Goal: Answer question/provide support

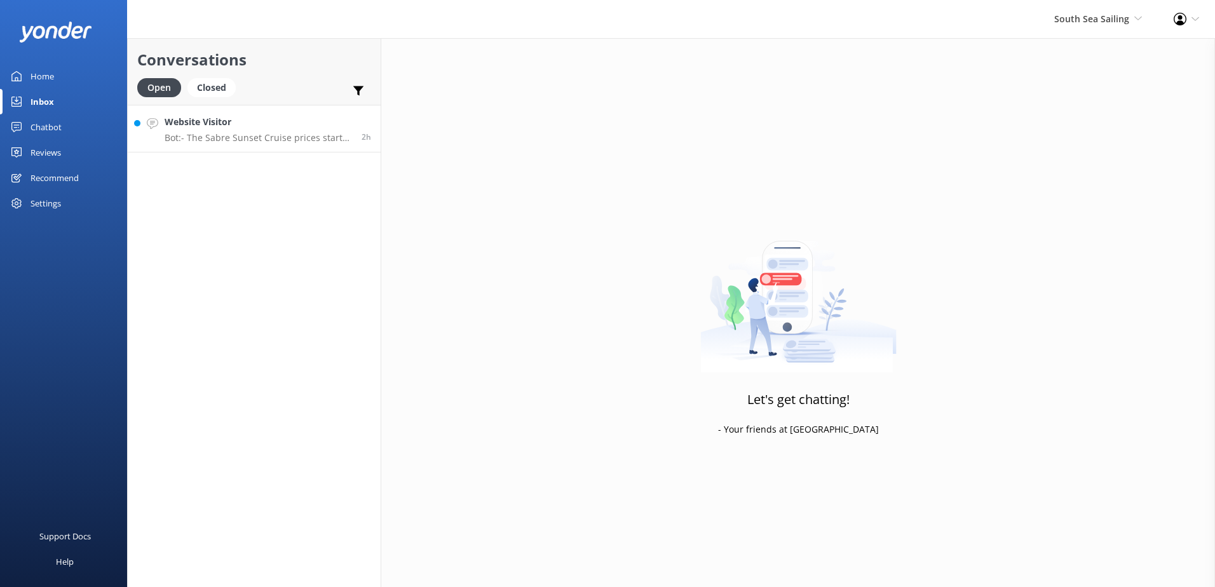
drag, startPoint x: 275, startPoint y: 134, endPoint x: 304, endPoint y: 135, distance: 29.2
click at [275, 134] on p "Bot: - The Sabre Sunset Cruise prices start from $149 per adult and $75 per chi…" at bounding box center [258, 137] width 187 height 11
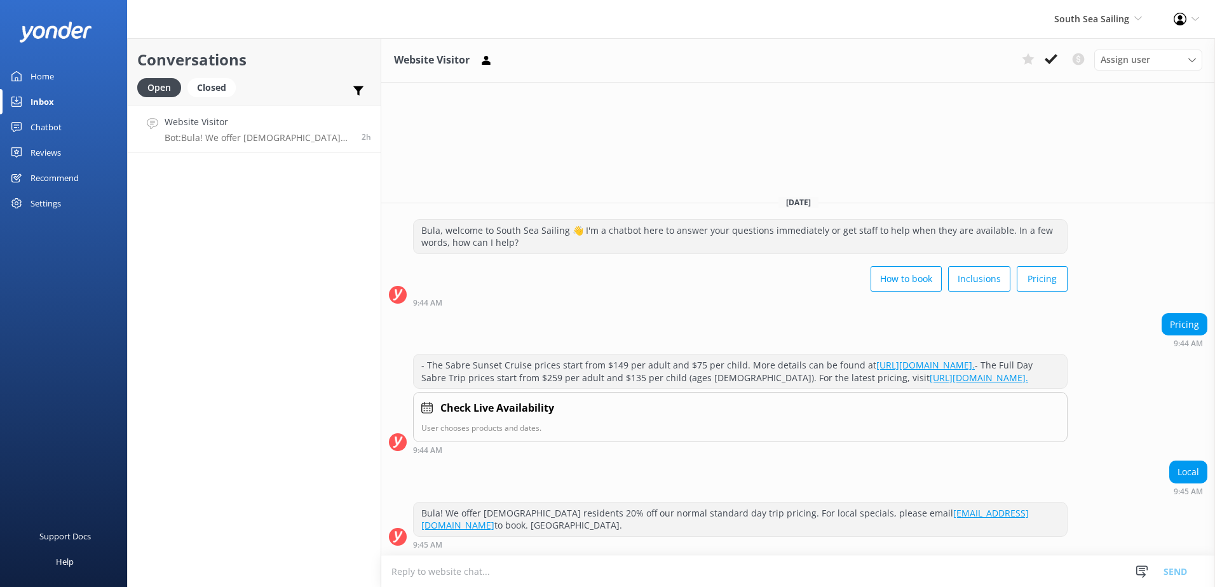
click at [802, 265] on div "How to book Inclusions Pricing" at bounding box center [740, 280] width 655 height 36
click at [495, 118] on div "Website Visitor Assign user Sonya Alyssa Digital Res Team Miri Koroitamana Lave…" at bounding box center [798, 312] width 834 height 549
click at [1056, 55] on use at bounding box center [1051, 59] width 13 height 10
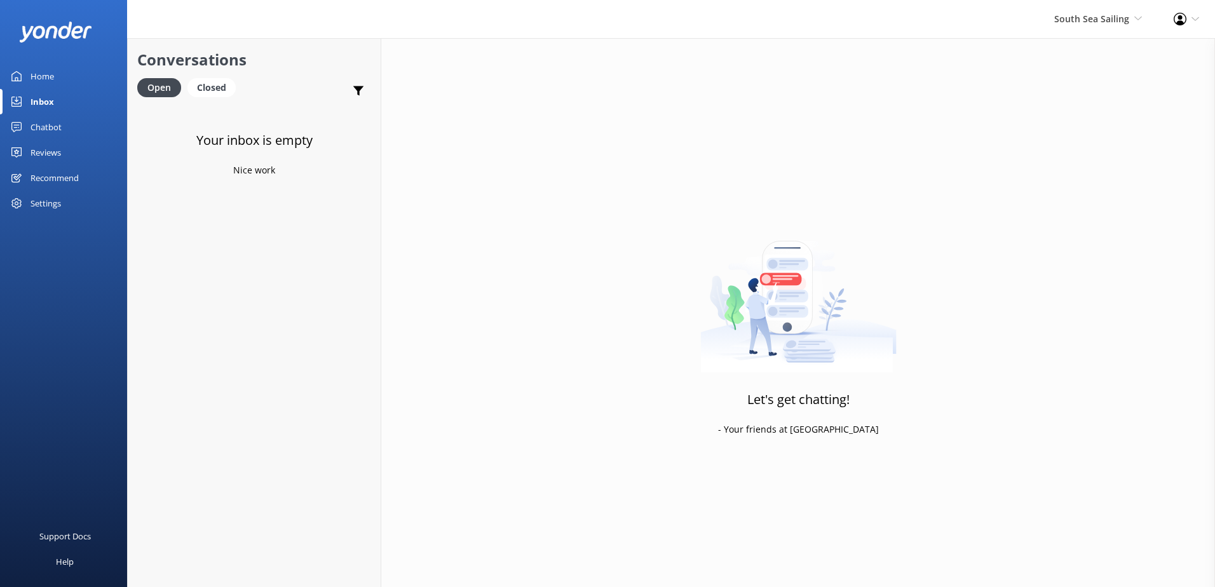
click at [50, 126] on div "Chatbot" at bounding box center [46, 126] width 31 height 25
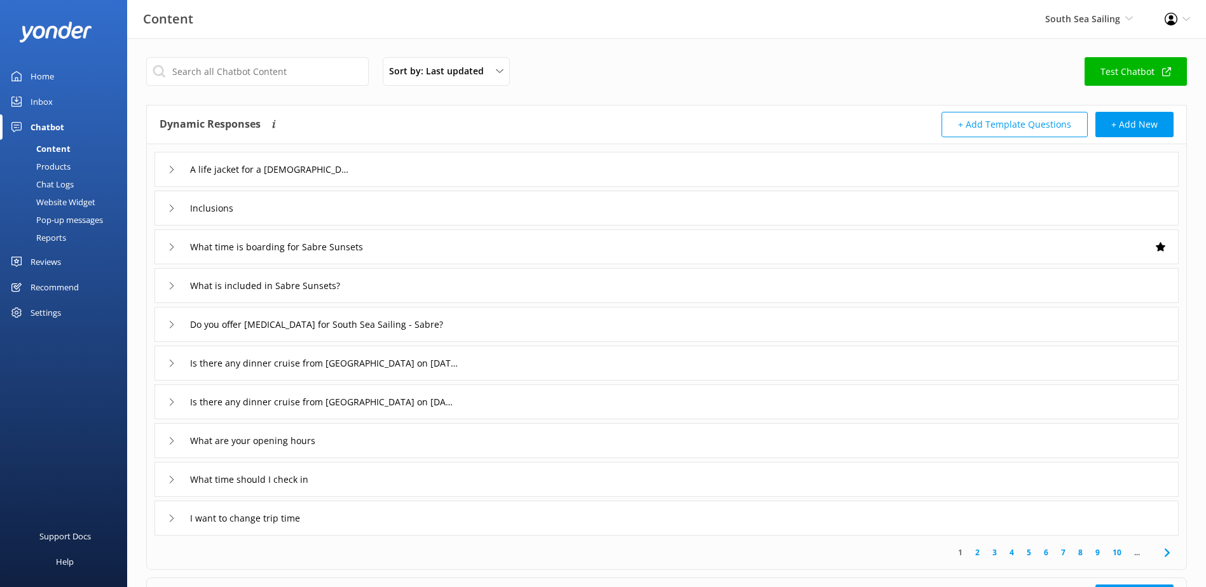
click at [66, 180] on div "Chat Logs" at bounding box center [41, 184] width 66 height 18
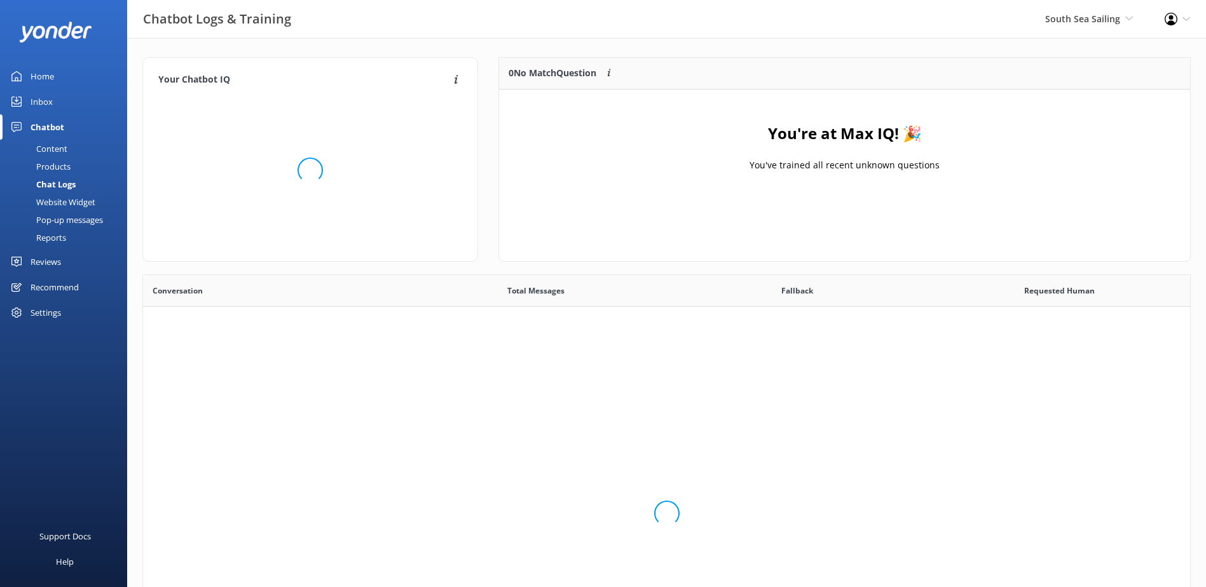
scroll to position [436, 1037]
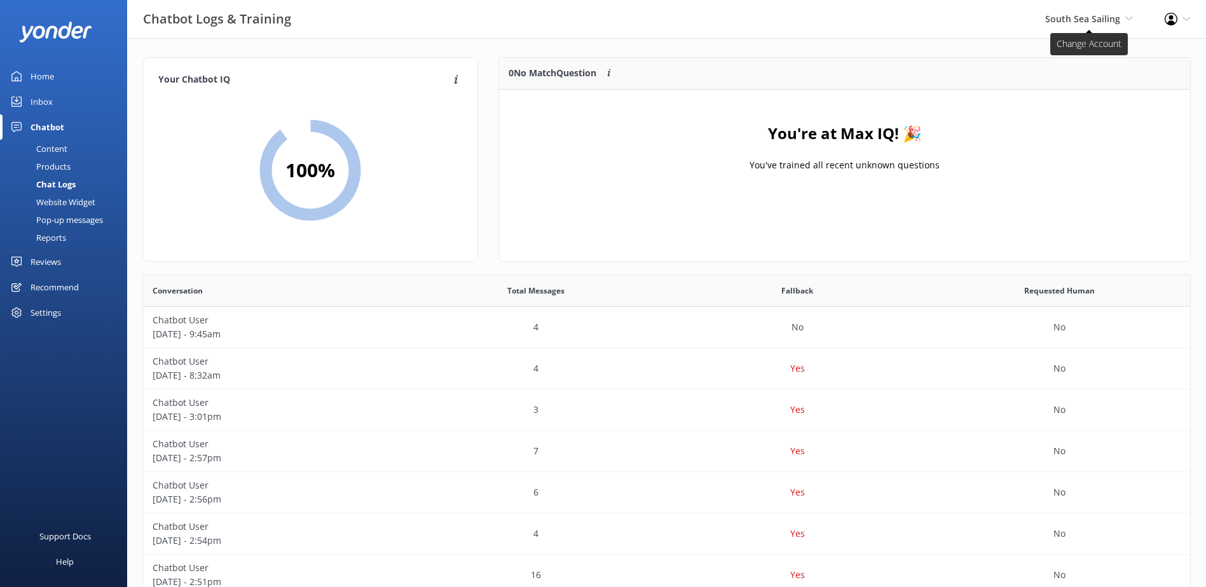
click at [1120, 15] on span "South Sea Sailing South Sea Sailing South Sea Cruises Malamala Beach Club Aweso…" at bounding box center [1089, 19] width 88 height 14
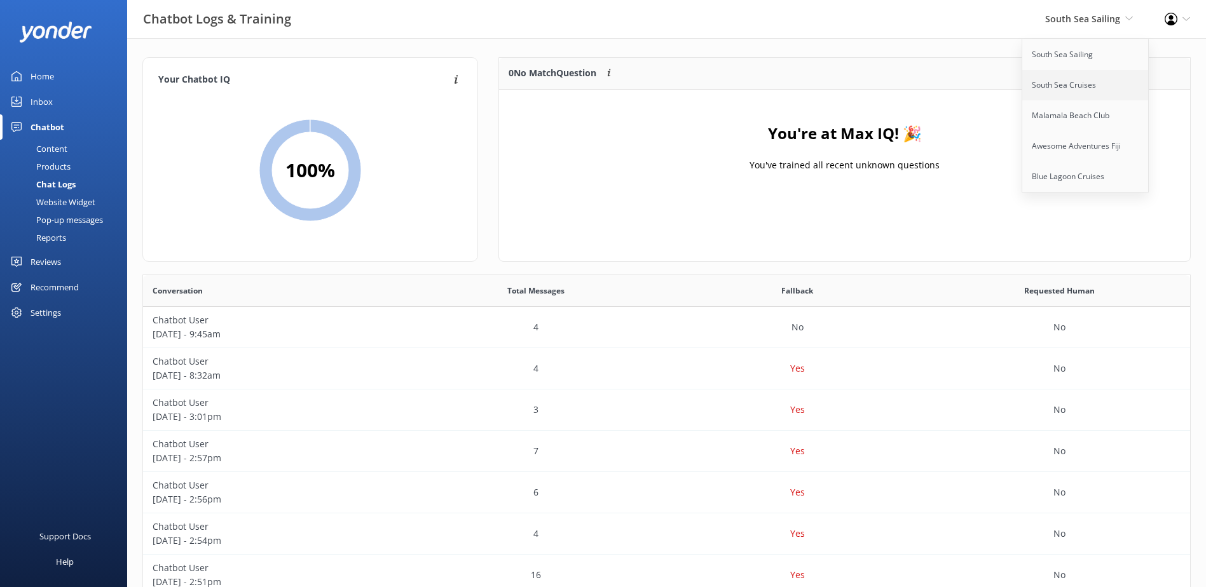
click at [1103, 80] on link "South Sea Cruises" at bounding box center [1085, 85] width 127 height 31
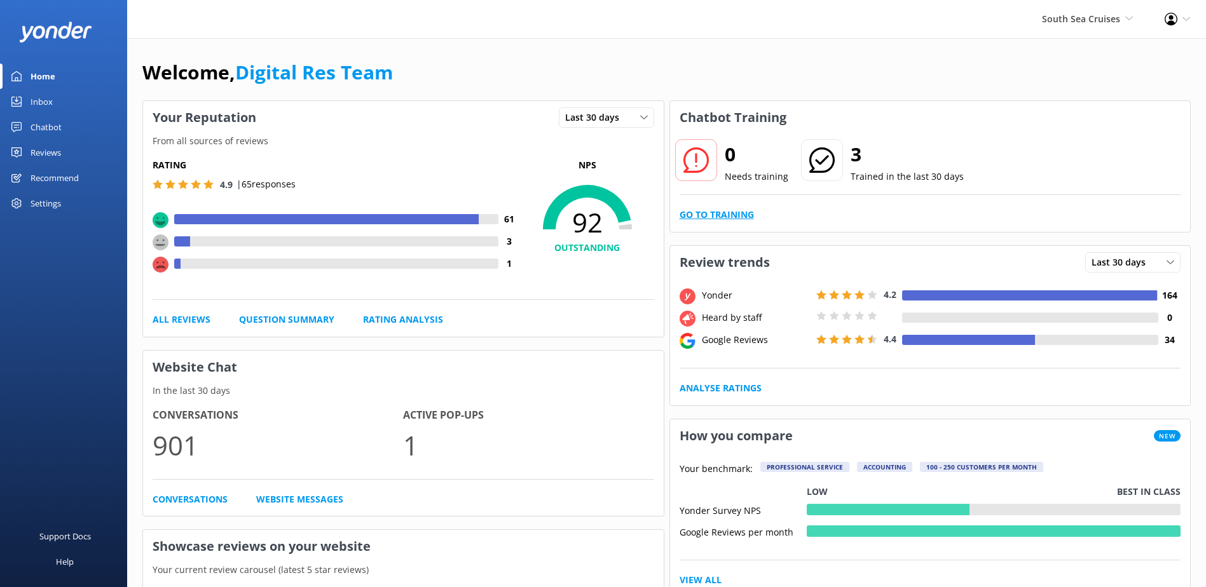
click at [737, 212] on link "Go to Training" at bounding box center [716, 215] width 74 height 14
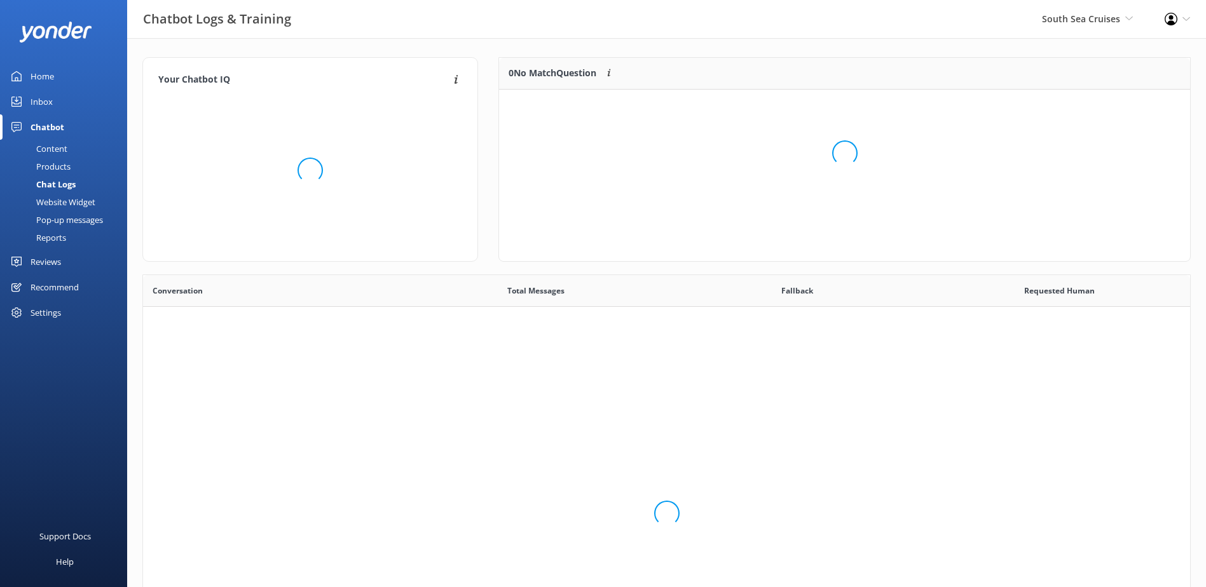
scroll to position [436, 1037]
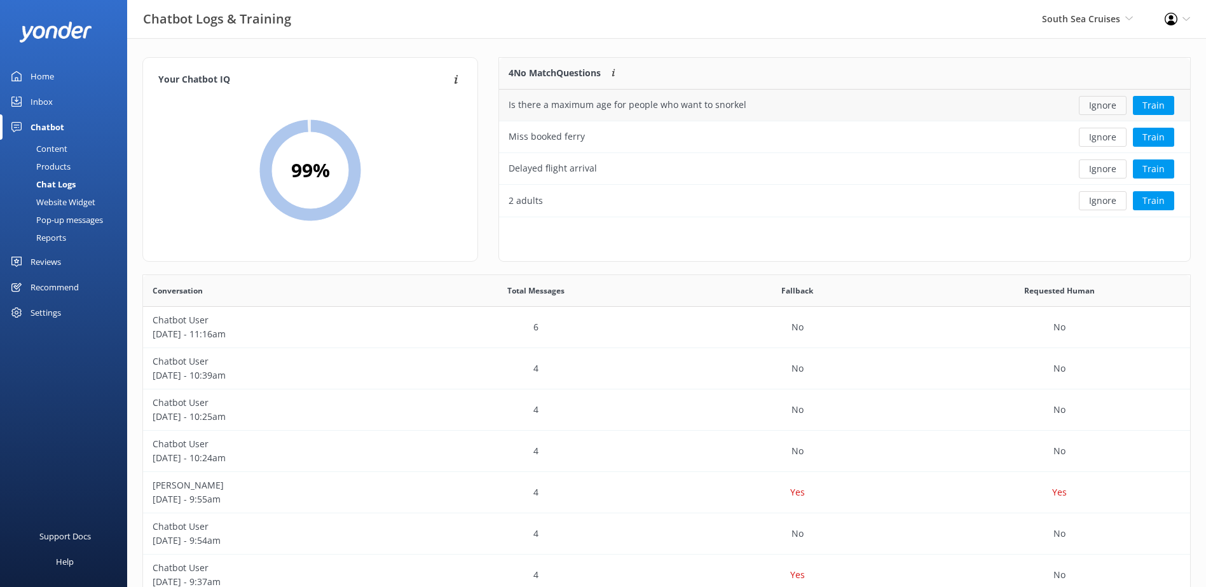
click at [1101, 105] on button "Ignore" at bounding box center [1102, 105] width 48 height 19
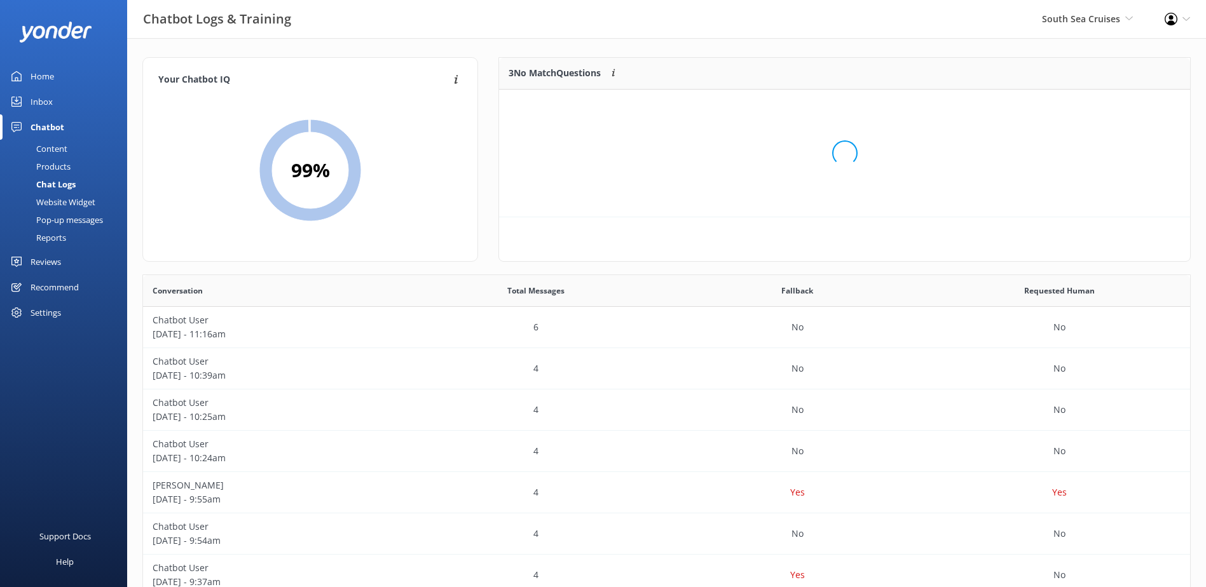
scroll to position [118, 681]
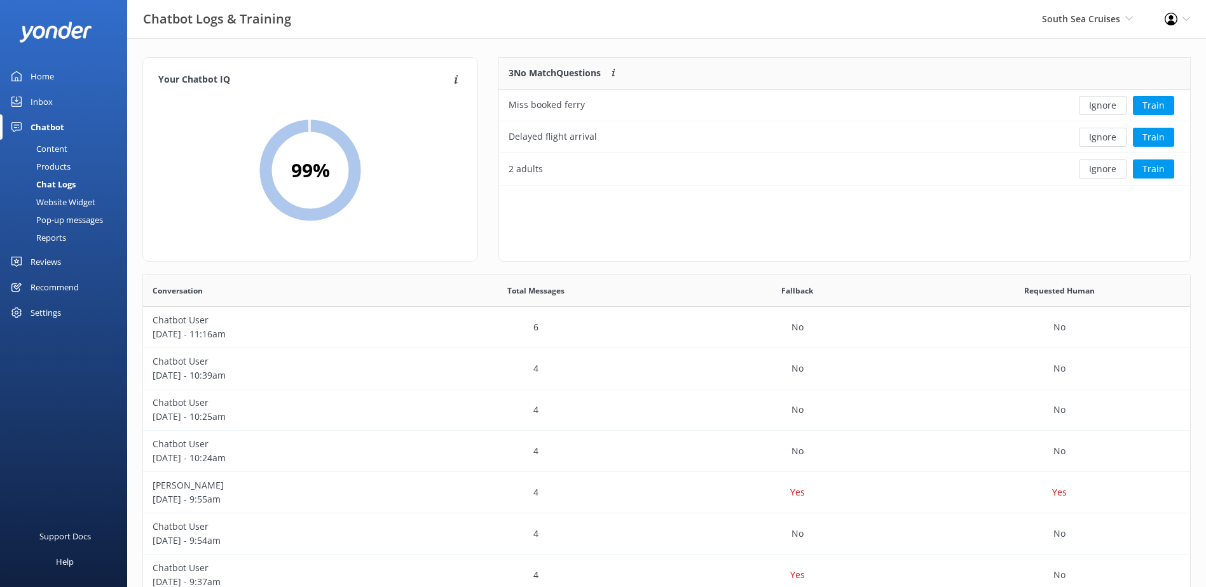
click at [1101, 105] on button "Ignore" at bounding box center [1102, 105] width 48 height 19
click at [1100, 105] on button "Ignore" at bounding box center [1102, 105] width 48 height 19
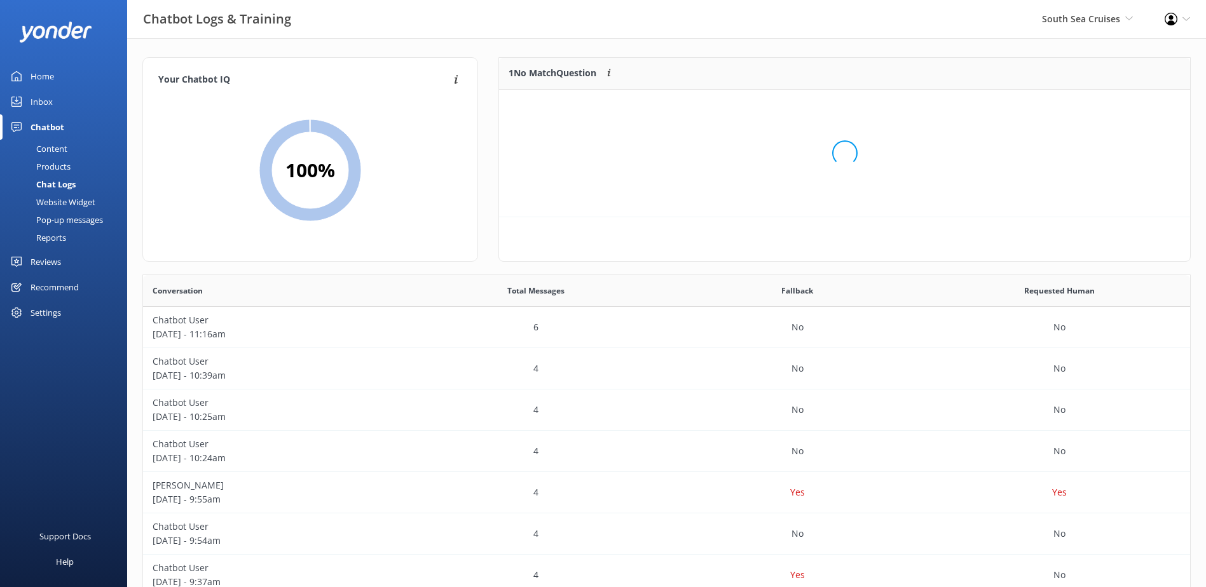
scroll to position [55, 681]
click at [1100, 105] on button "Ignore" at bounding box center [1102, 105] width 48 height 19
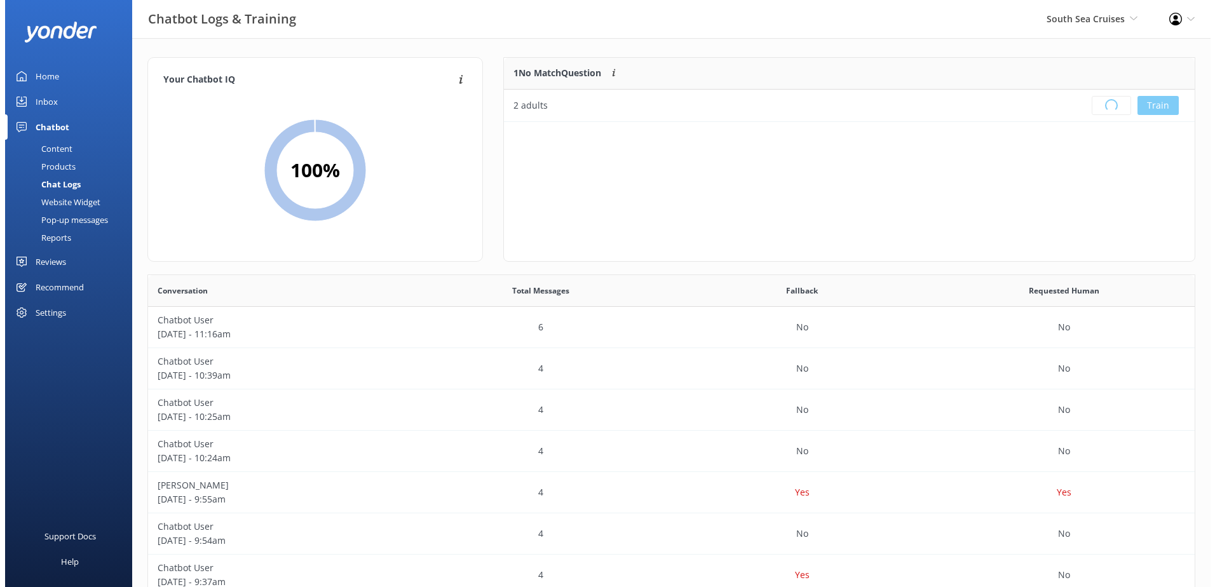
scroll to position [149, 681]
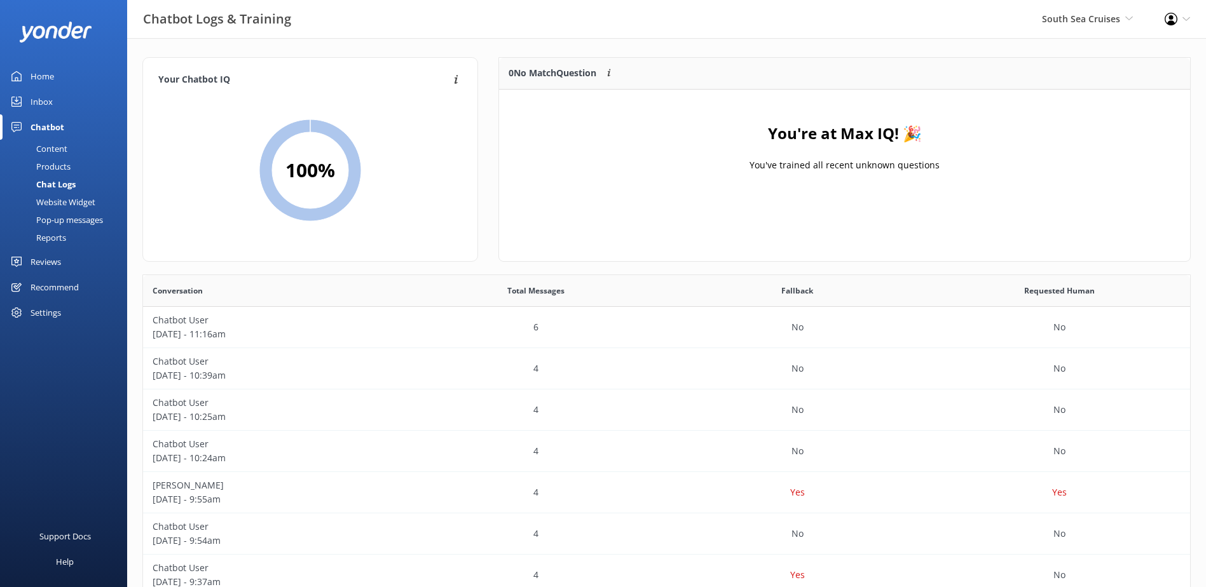
click at [33, 97] on div "Inbox" at bounding box center [42, 101] width 22 height 25
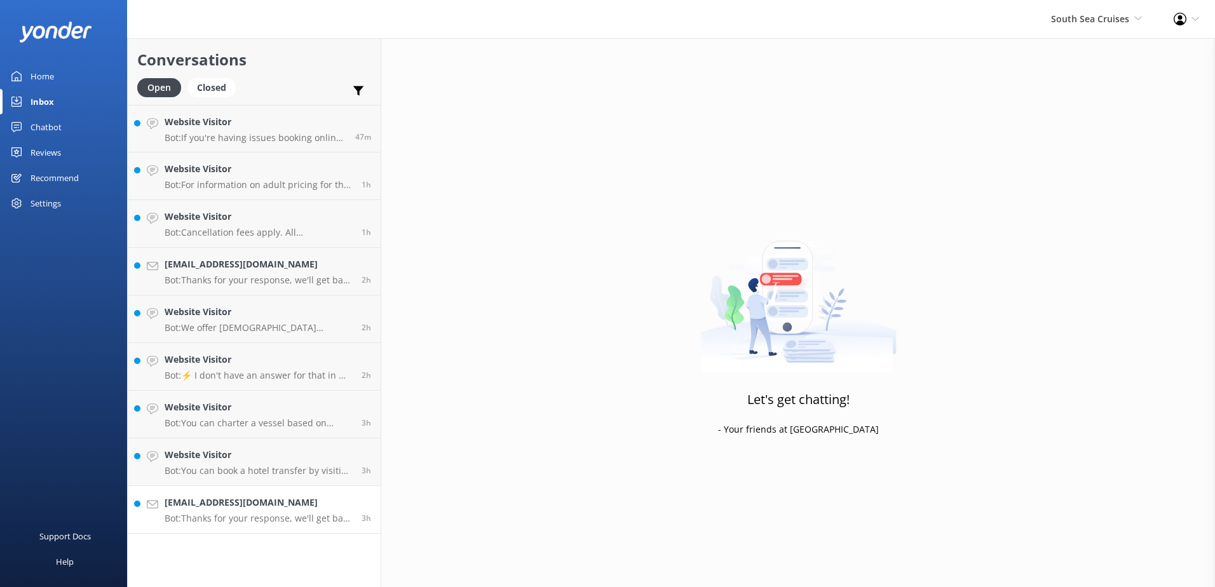
click at [332, 500] on h4 "[EMAIL_ADDRESS][DOMAIN_NAME]" at bounding box center [258, 503] width 187 height 14
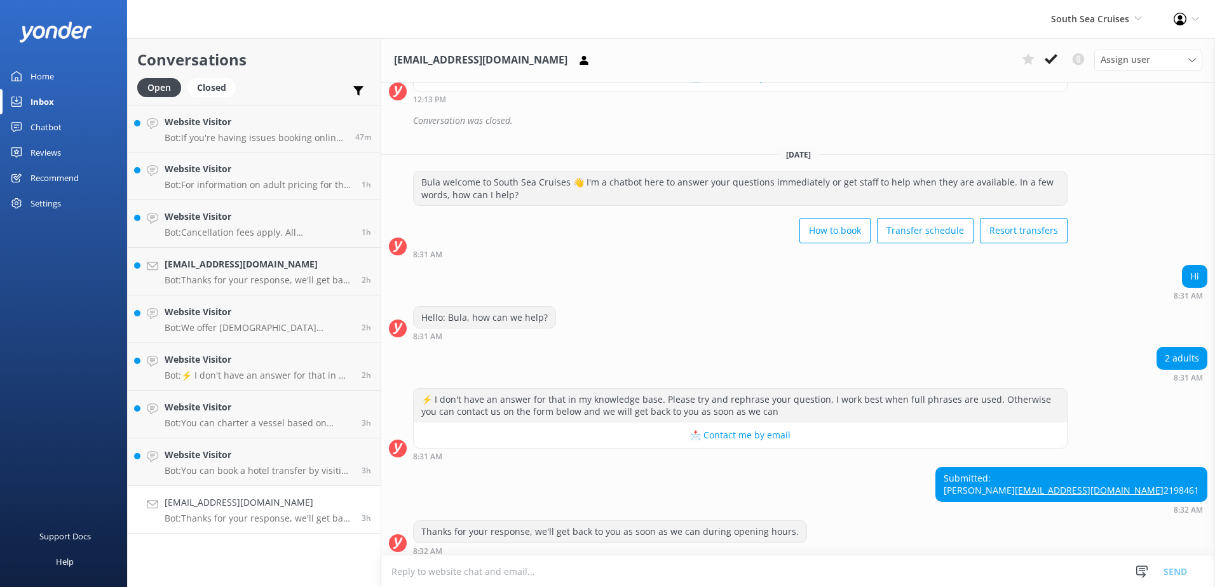
scroll to position [333, 0]
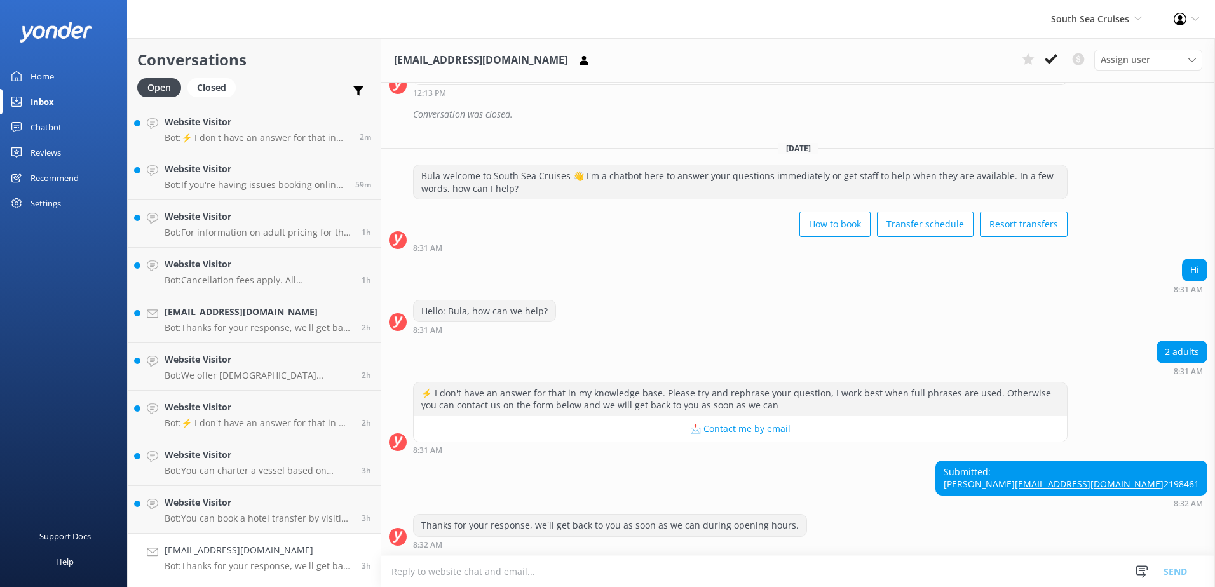
scroll to position [333, 0]
click at [452, 570] on textarea at bounding box center [798, 571] width 834 height 31
paste textarea "For our daytrips or resort transfers, please visit the links provided below: Da…"
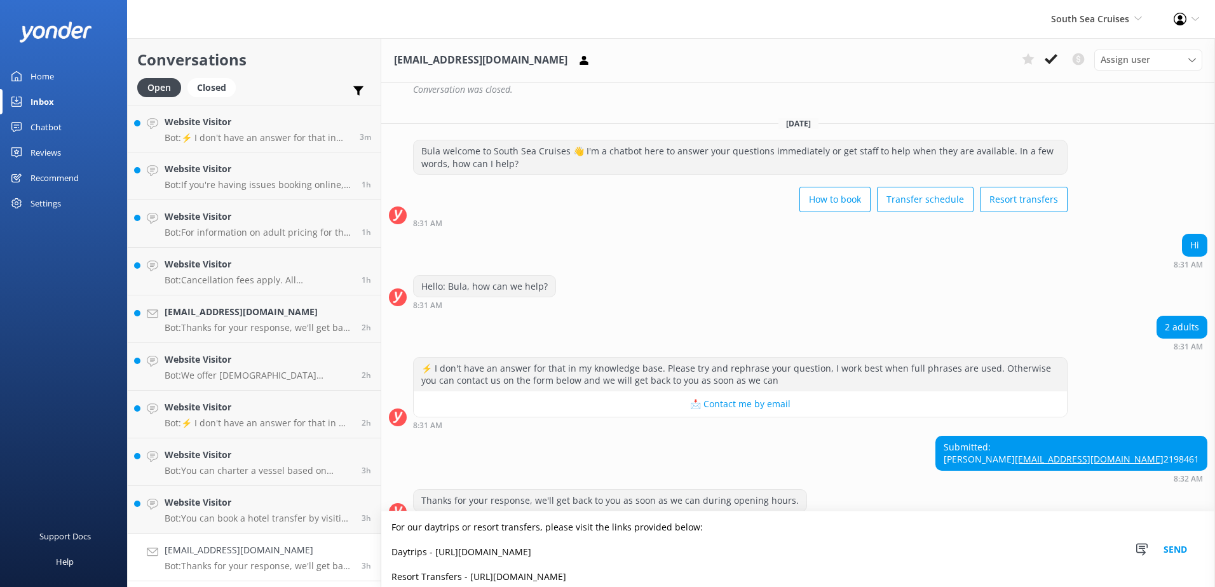
scroll to position [378, 0]
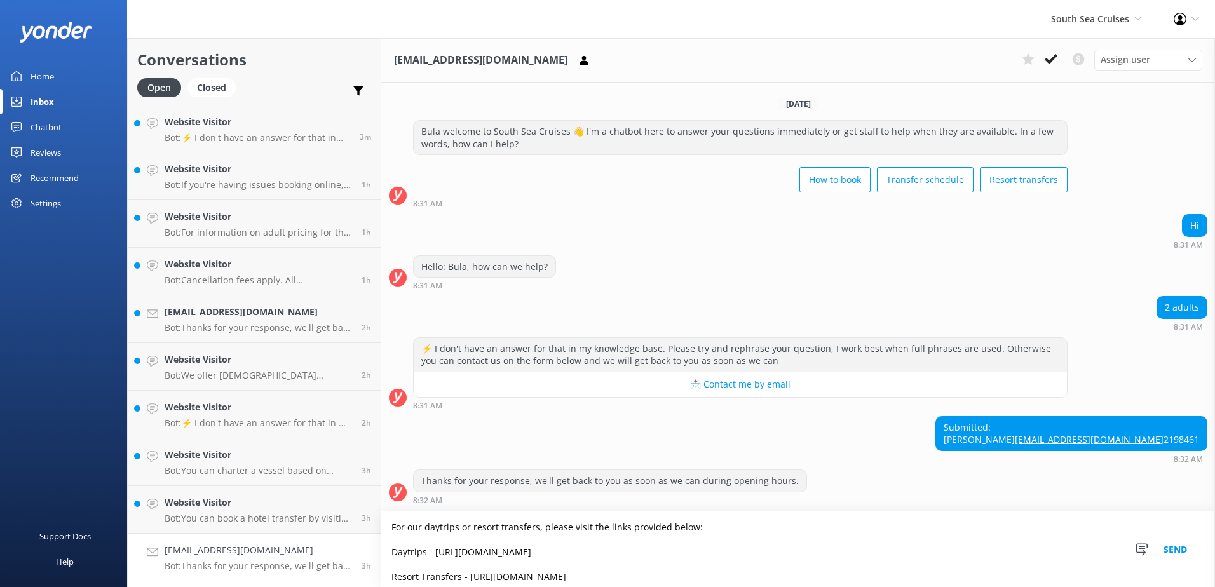
type textarea "For our daytrips or resort transfers, please visit the links provided below: Da…"
click at [1183, 548] on button "Send" at bounding box center [1176, 550] width 48 height 76
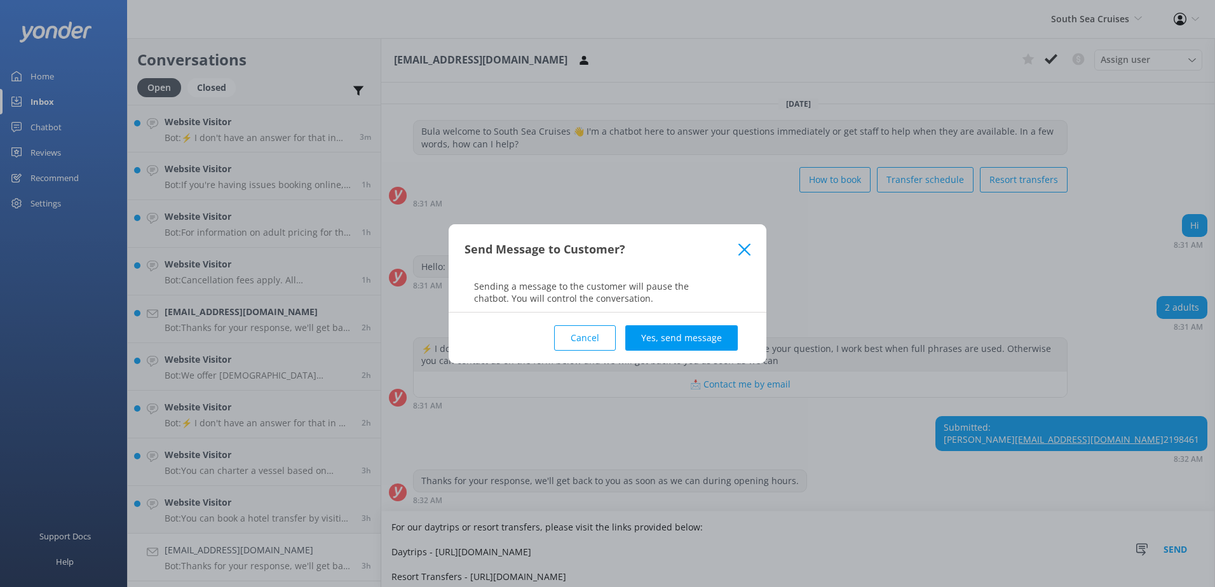
drag, startPoint x: 718, startPoint y: 337, endPoint x: 726, endPoint y: 336, distance: 8.3
click at [718, 336] on button "Yes, send message" at bounding box center [681, 337] width 112 height 25
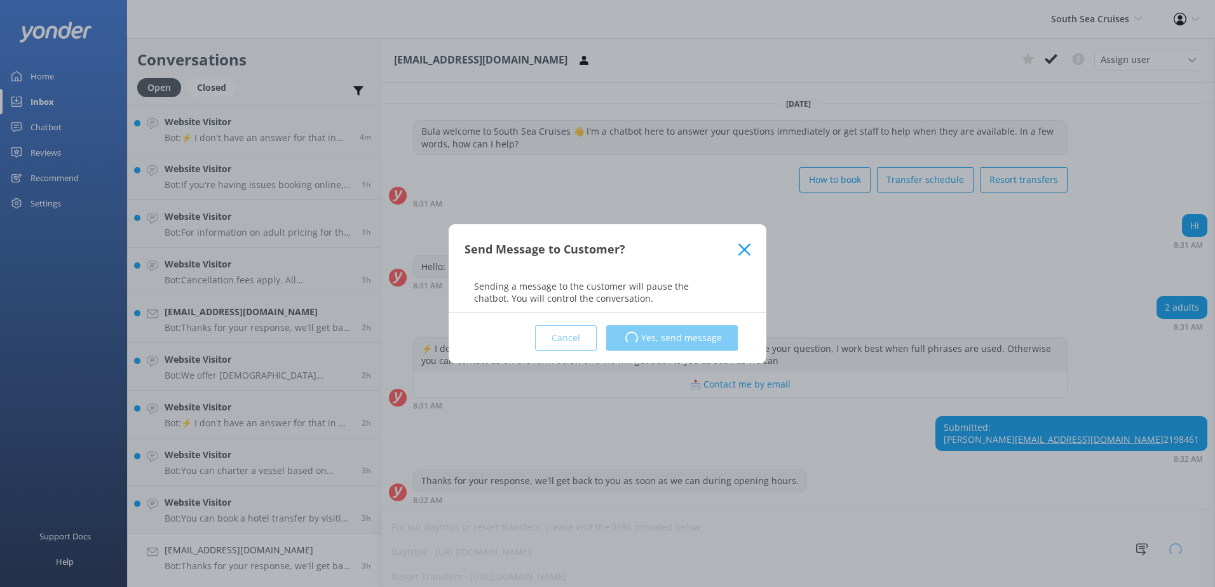
click at [673, 336] on div "Cancel Loading.. Yes, send message" at bounding box center [608, 338] width 286 height 51
click at [738, 248] on icon at bounding box center [744, 249] width 12 height 13
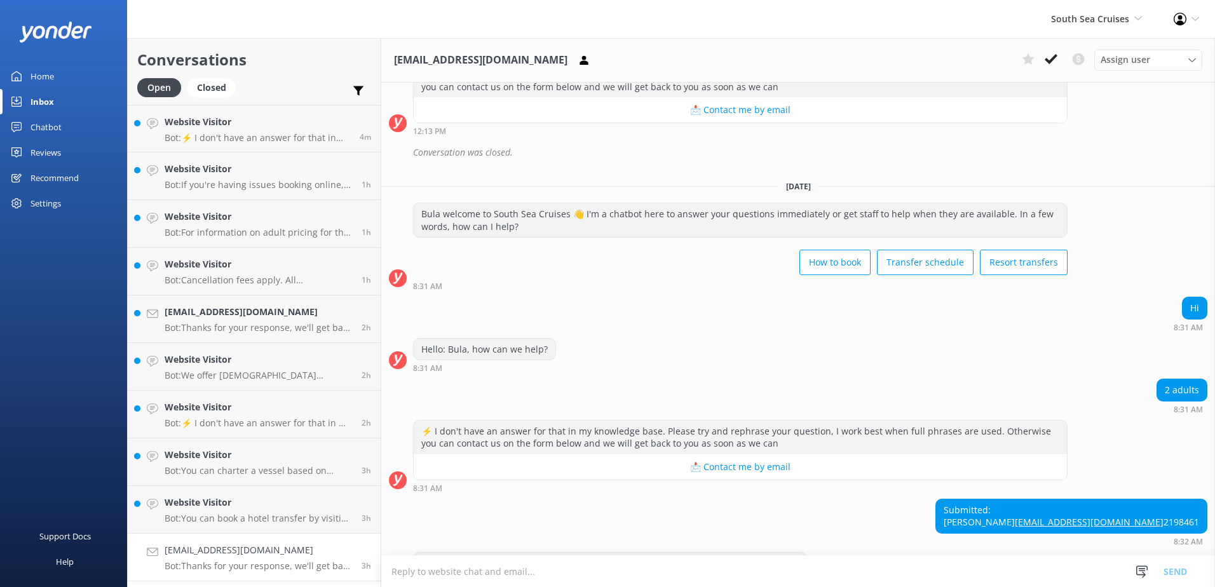
scroll to position [333, 0]
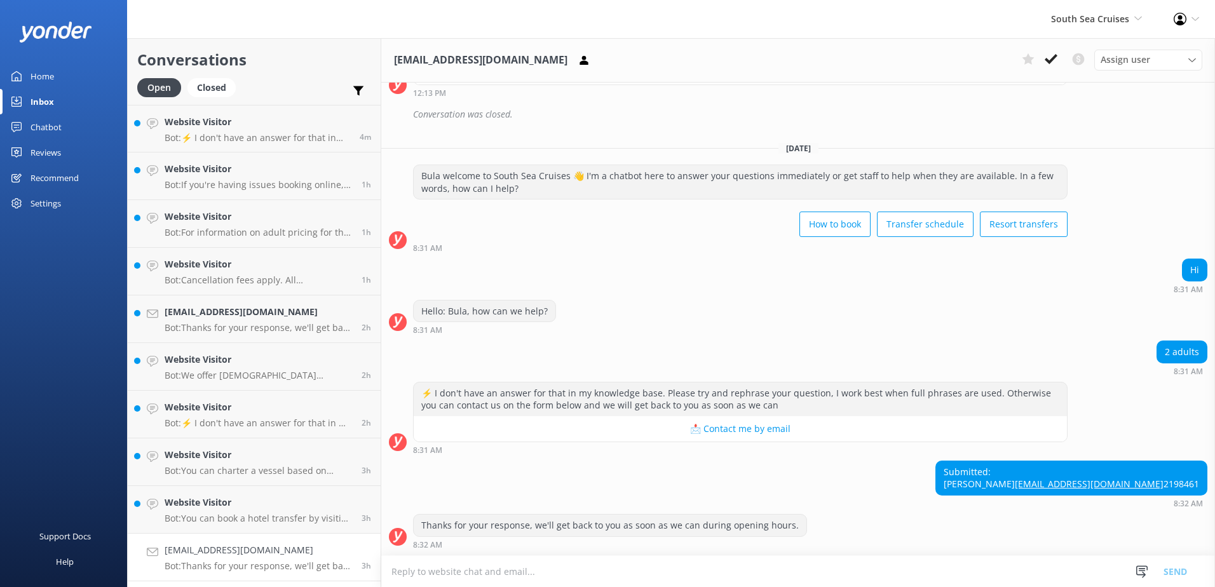
click at [463, 575] on textarea at bounding box center [798, 571] width 834 height 31
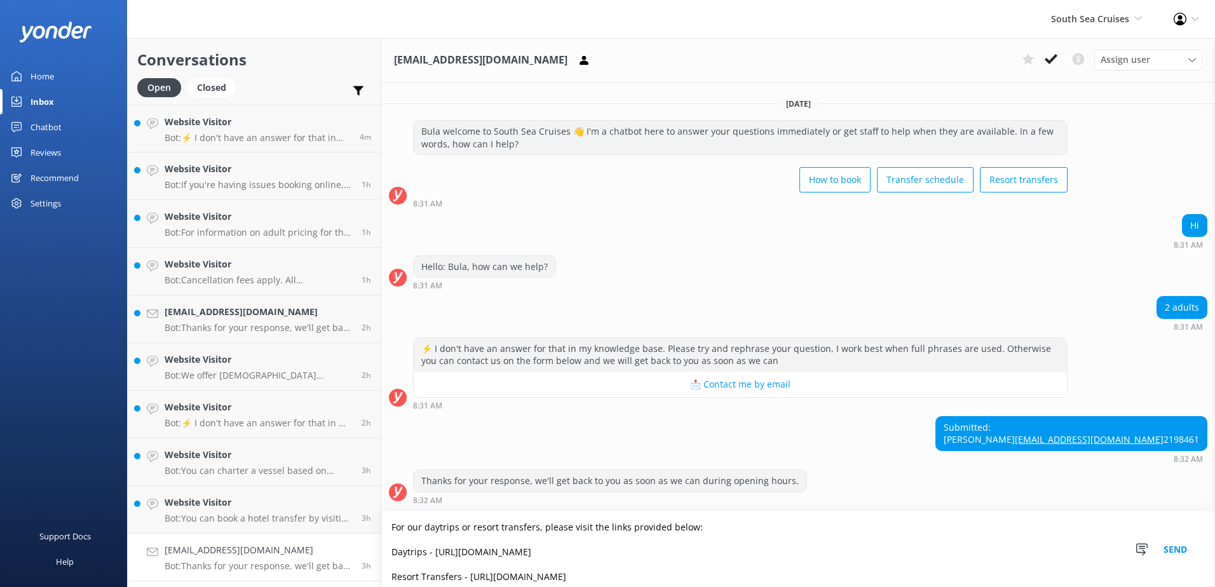
scroll to position [378, 0]
type textarea "For our daytrips or resort transfers, please visit the links provided below: Da…"
click at [1178, 547] on button "Send" at bounding box center [1176, 550] width 48 height 76
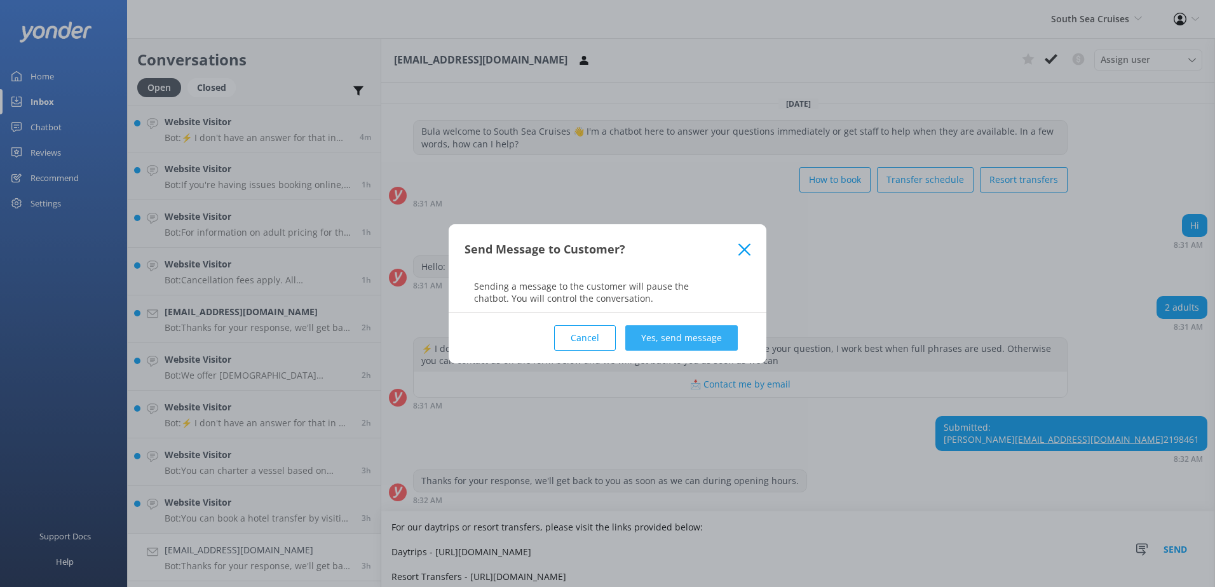
click at [712, 334] on button "Yes, send message" at bounding box center [681, 337] width 112 height 25
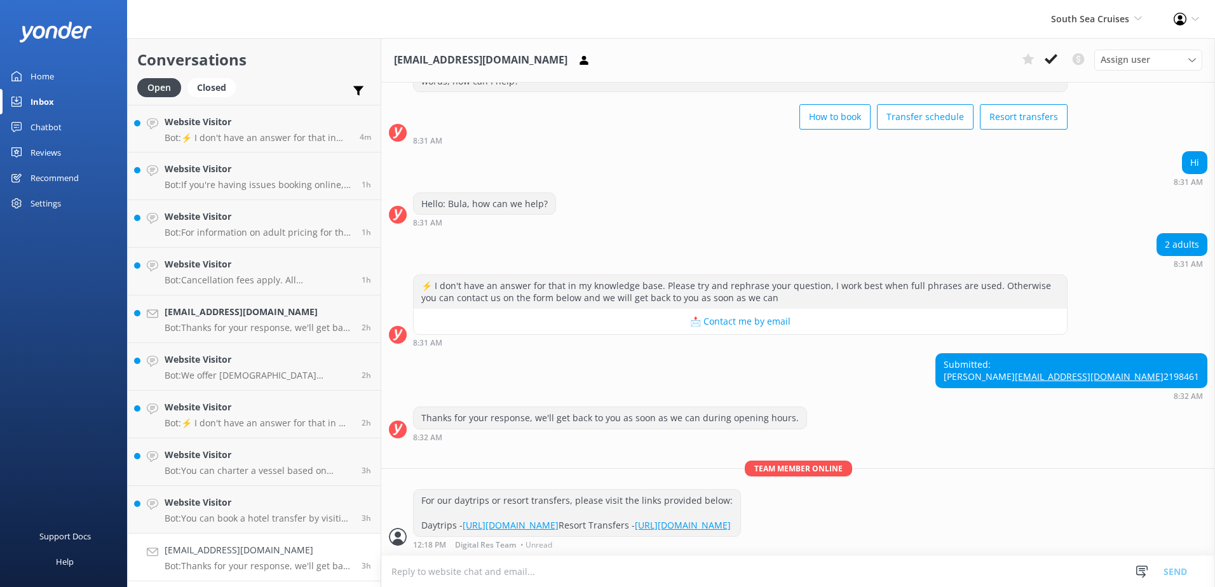
scroll to position [465, 0]
click at [1052, 58] on icon at bounding box center [1051, 59] width 13 height 13
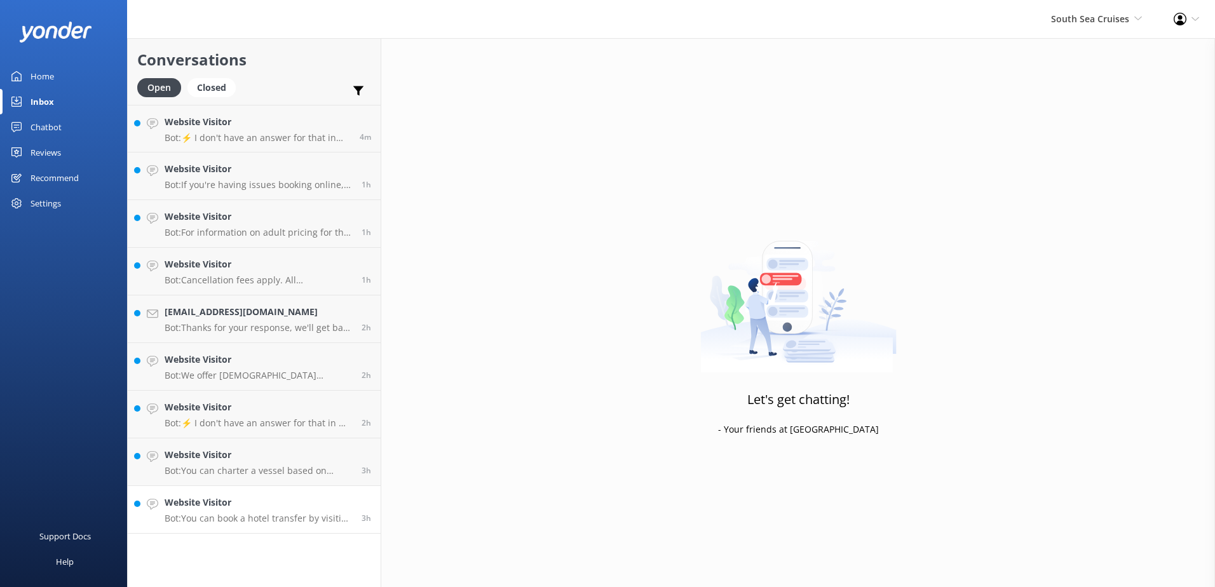
click at [320, 508] on h4 "Website Visitor" at bounding box center [258, 503] width 187 height 14
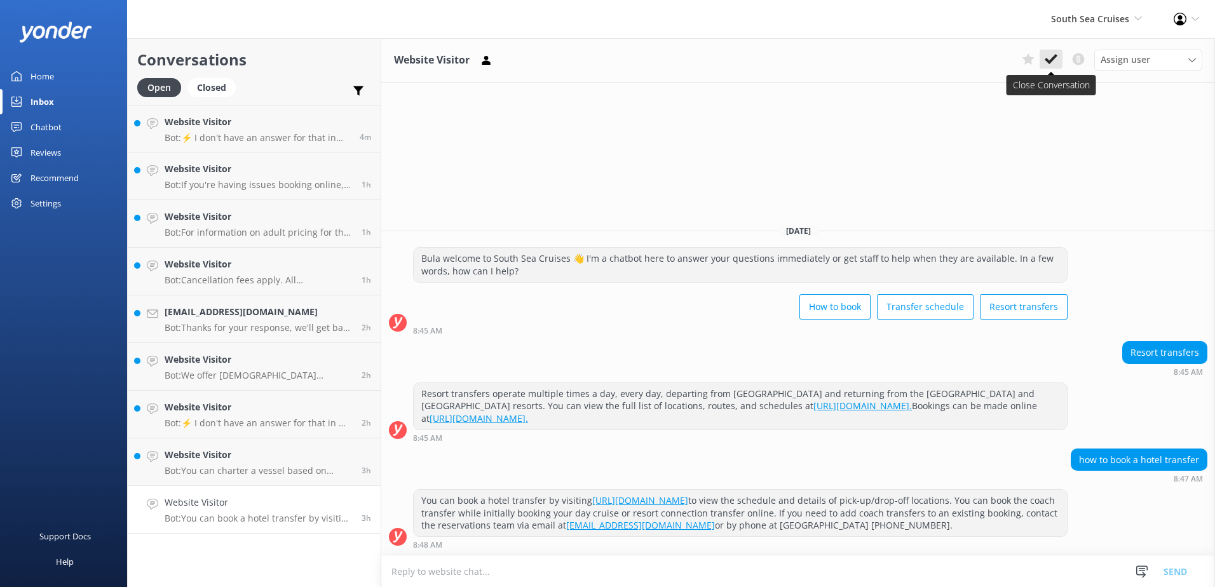
click at [1050, 58] on icon at bounding box center [1051, 59] width 13 height 13
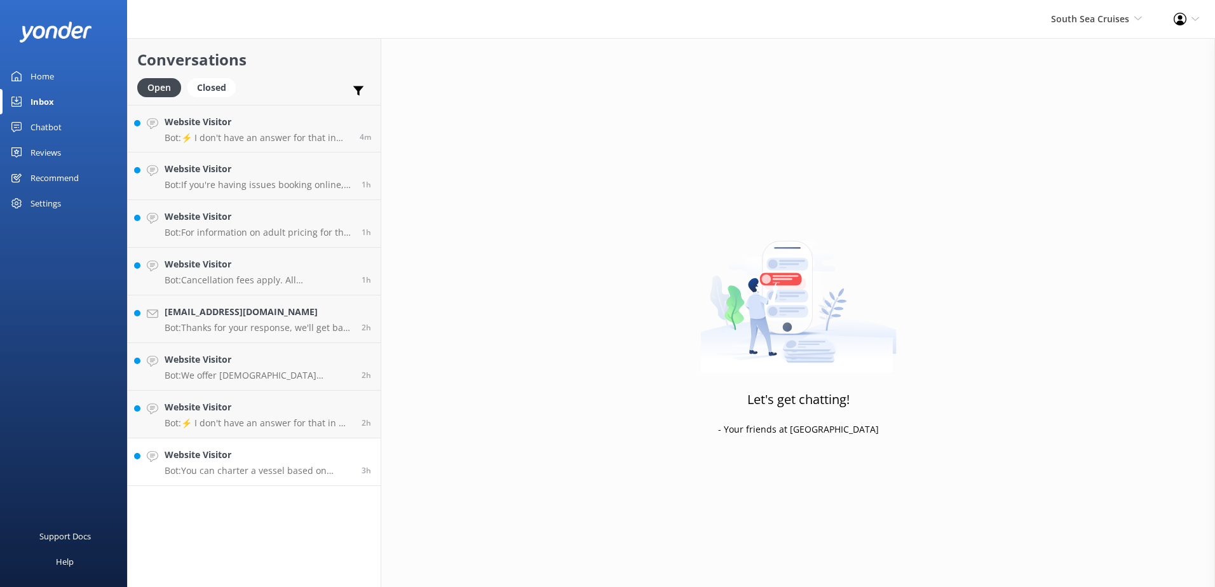
click at [289, 456] on h4 "Website Visitor" at bounding box center [258, 455] width 187 height 14
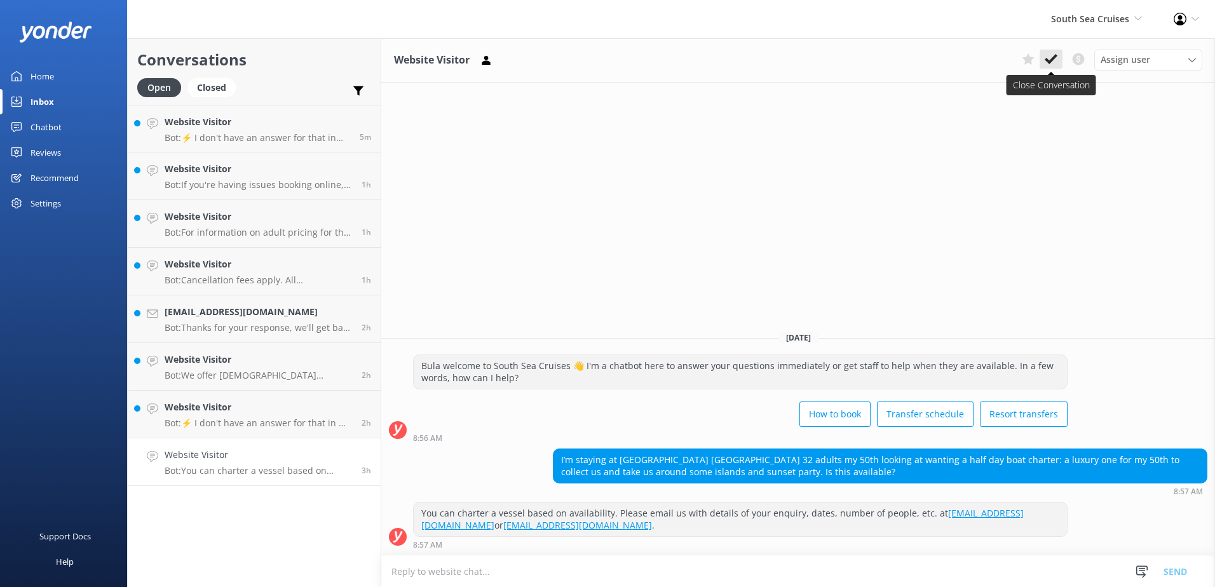
click at [1052, 58] on icon at bounding box center [1051, 59] width 13 height 13
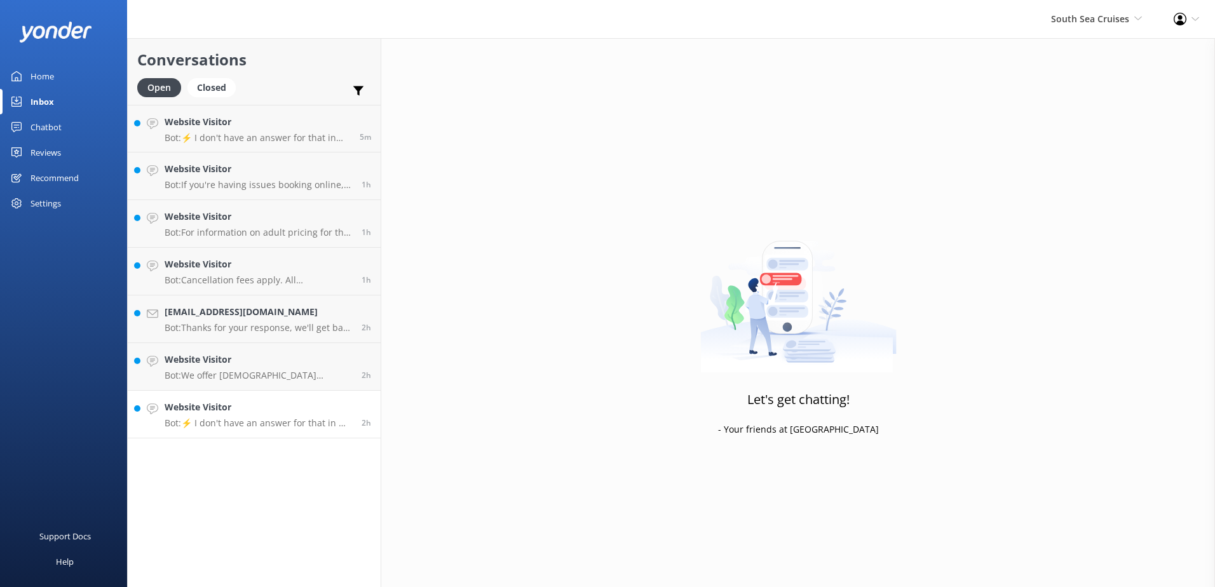
click at [341, 409] on h4 "Website Visitor" at bounding box center [258, 407] width 187 height 14
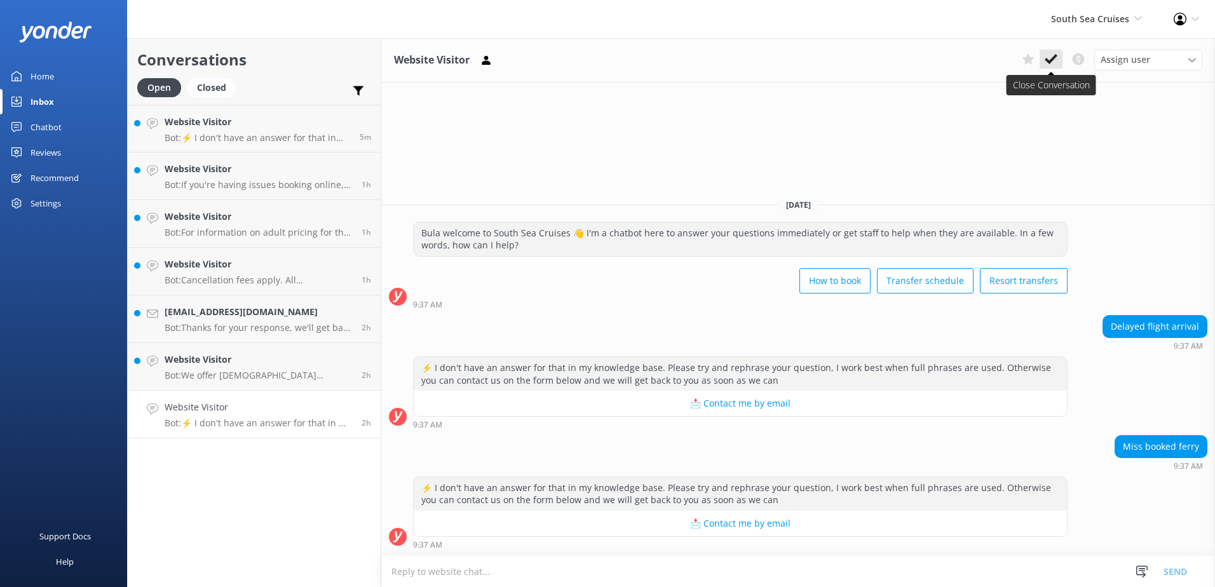
click at [1052, 57] on icon at bounding box center [1051, 59] width 13 height 13
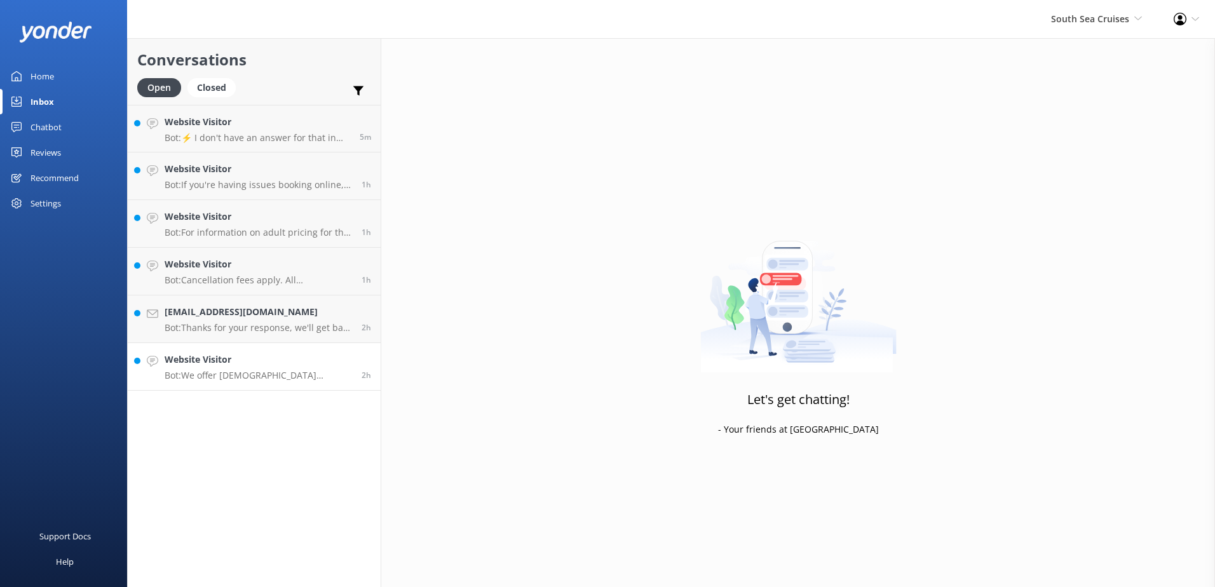
click at [351, 374] on p "Bot: We offer Fijian residents a 20% discount on our day tours and resort trans…" at bounding box center [258, 375] width 187 height 11
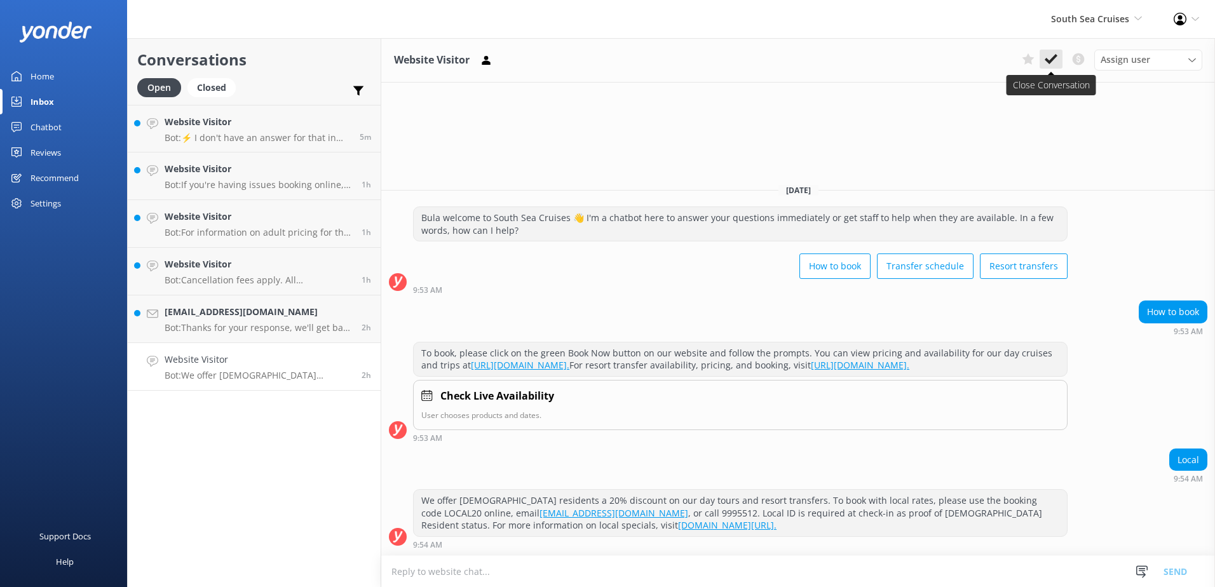
click at [1045, 62] on icon at bounding box center [1051, 59] width 13 height 13
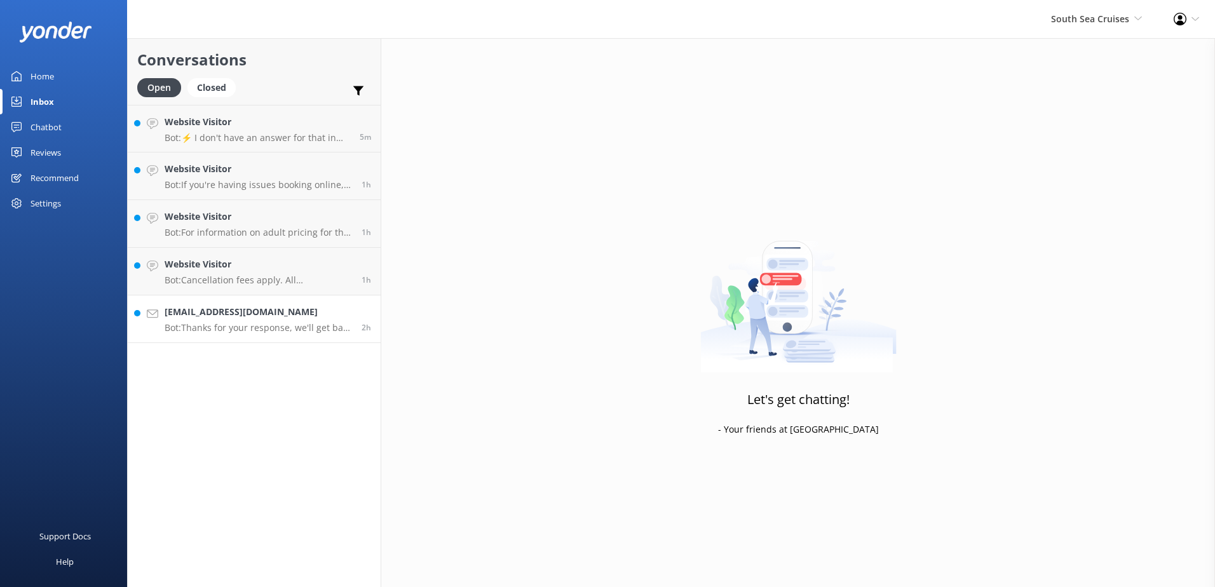
click at [322, 306] on h4 "[EMAIL_ADDRESS][DOMAIN_NAME]" at bounding box center [258, 312] width 187 height 14
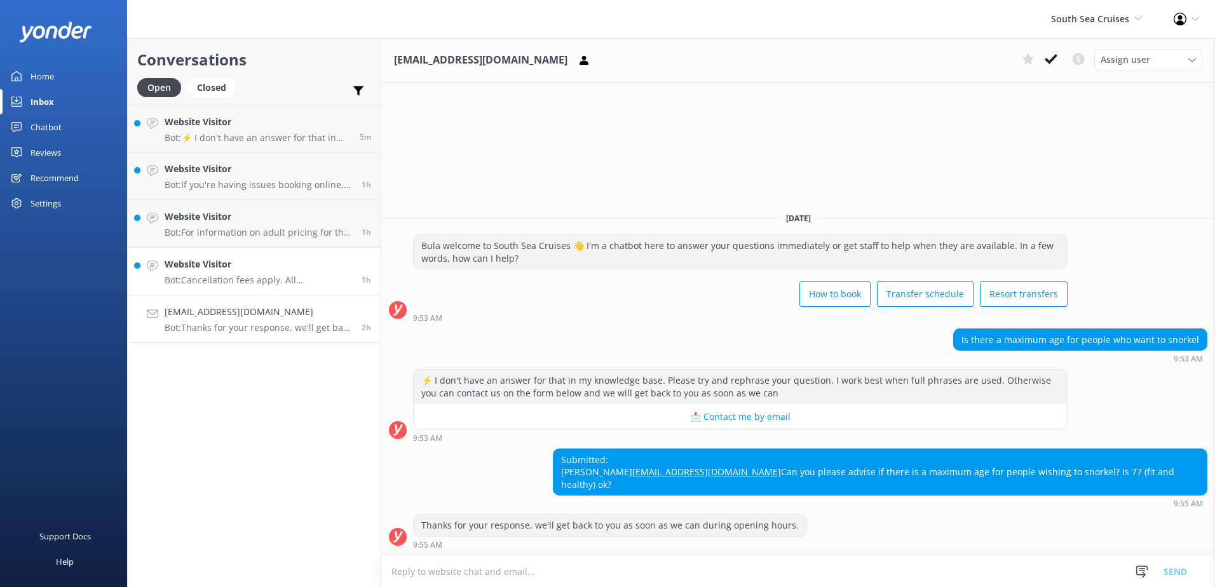
click at [294, 261] on h4 "Website Visitor" at bounding box center [258, 264] width 187 height 14
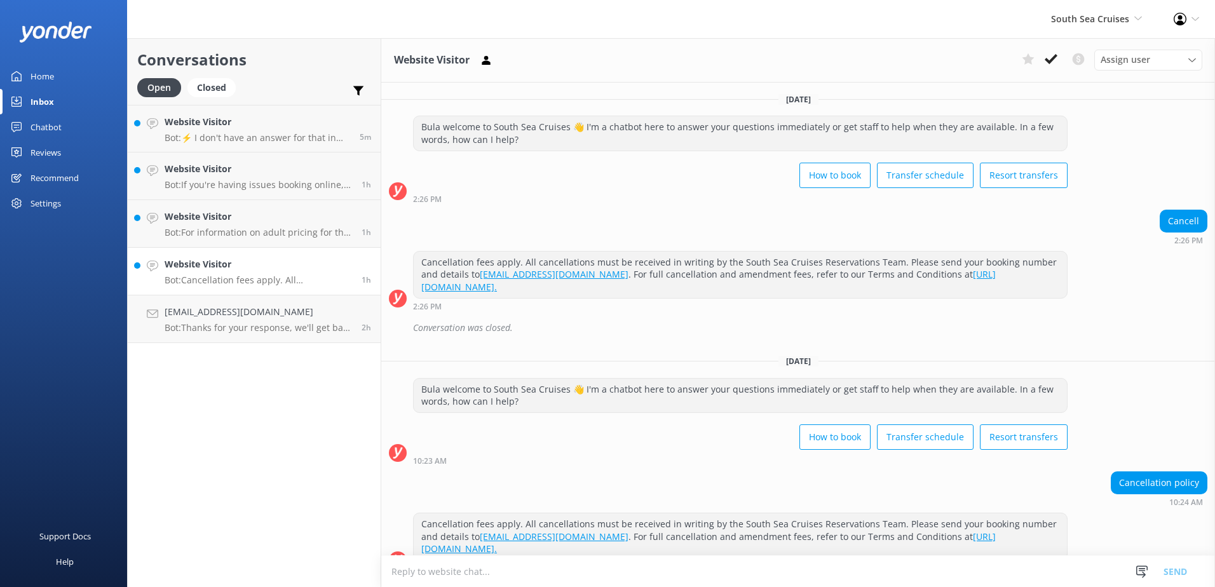
scroll to position [24, 0]
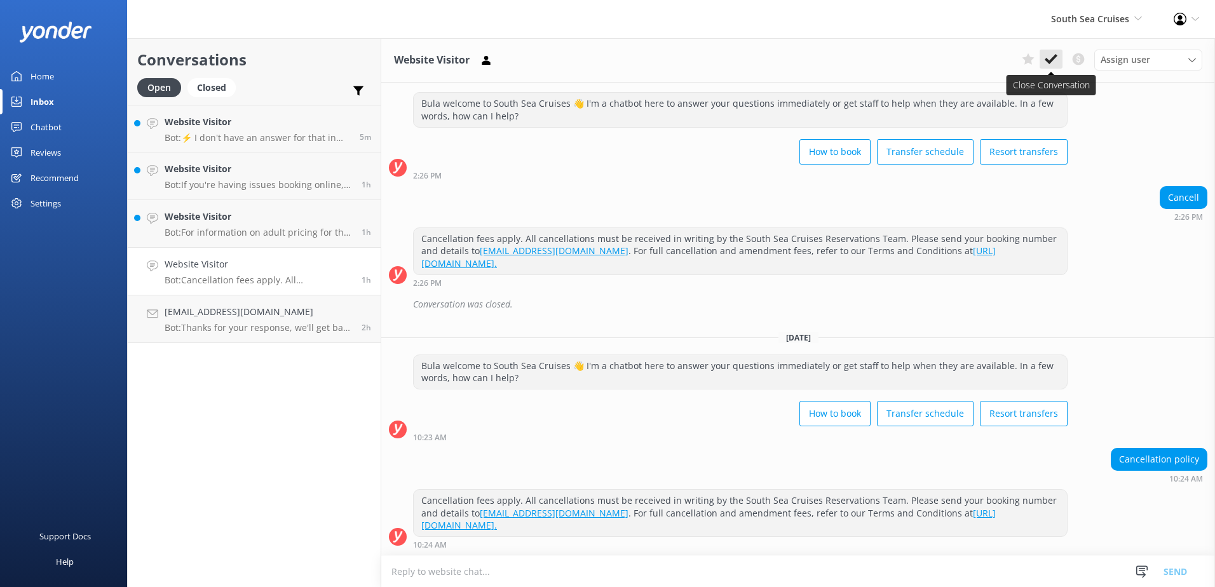
click at [1048, 61] on use at bounding box center [1051, 59] width 13 height 10
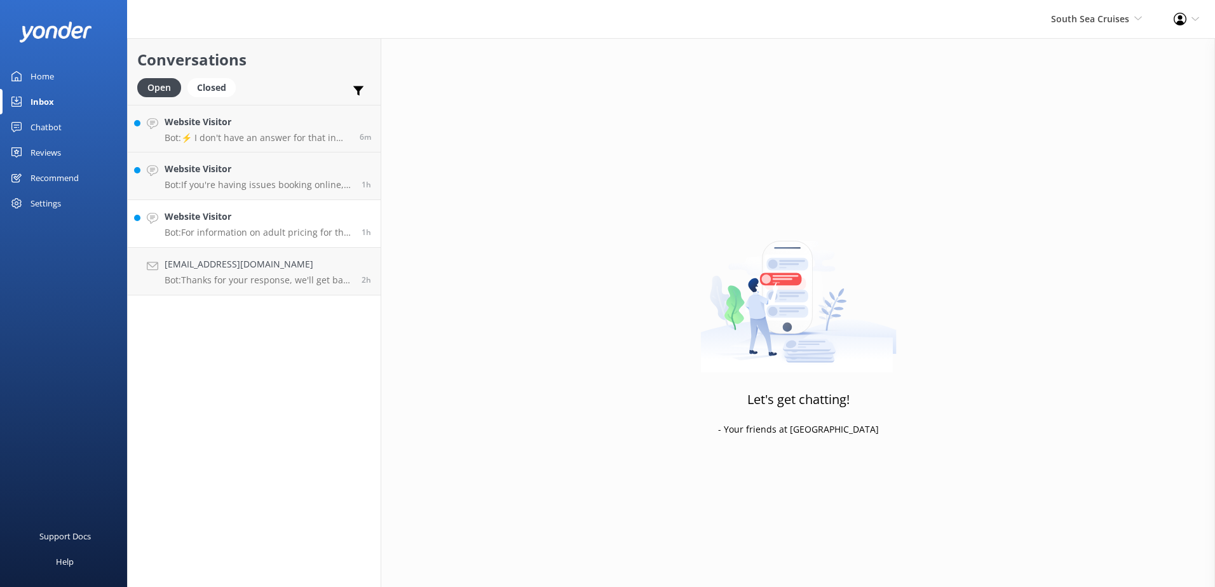
click at [334, 222] on h4 "Website Visitor" at bounding box center [258, 217] width 187 height 14
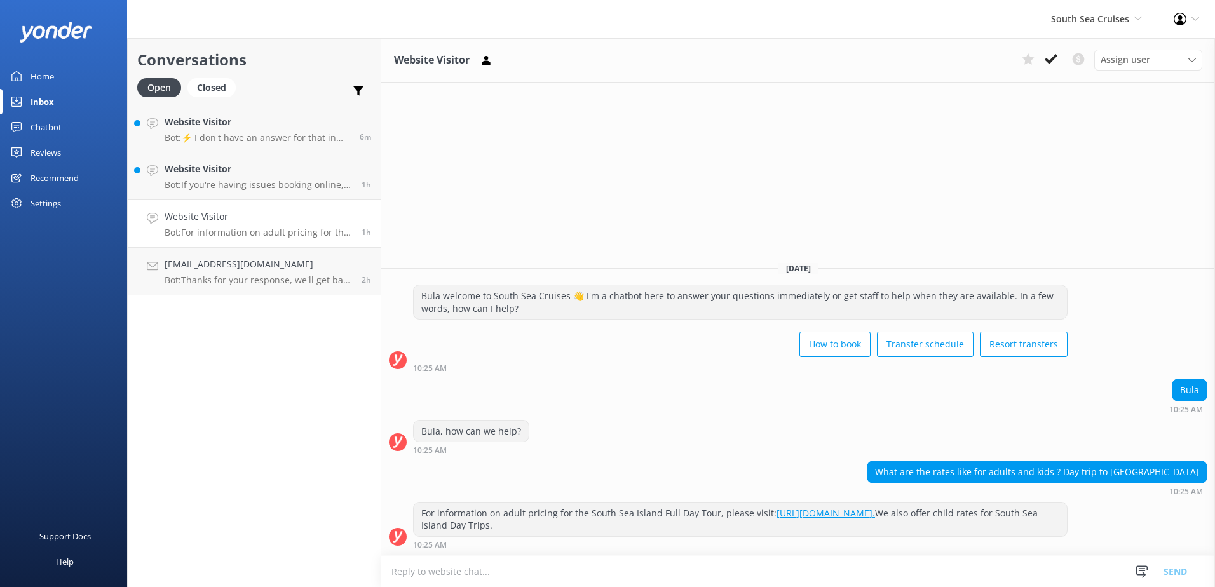
click at [875, 514] on link "https://southseacruisesfiji.com/day-trips/south-sea-island/." at bounding box center [826, 513] width 99 height 12
click at [1047, 57] on icon at bounding box center [1051, 59] width 13 height 13
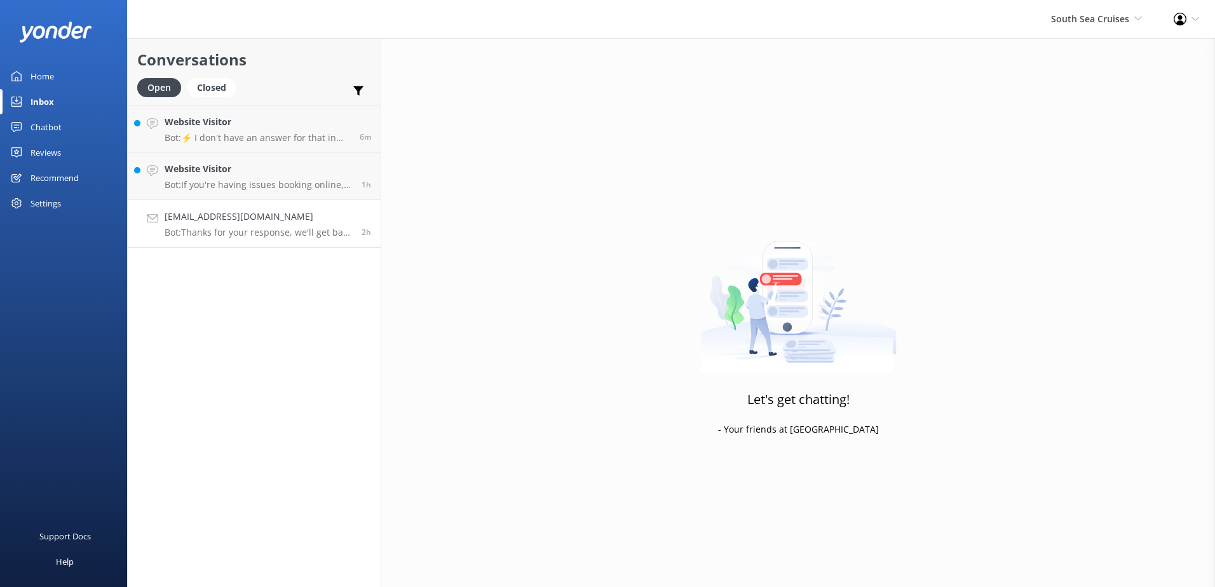
click at [332, 217] on h4 "[EMAIL_ADDRESS][DOMAIN_NAME]" at bounding box center [258, 217] width 187 height 14
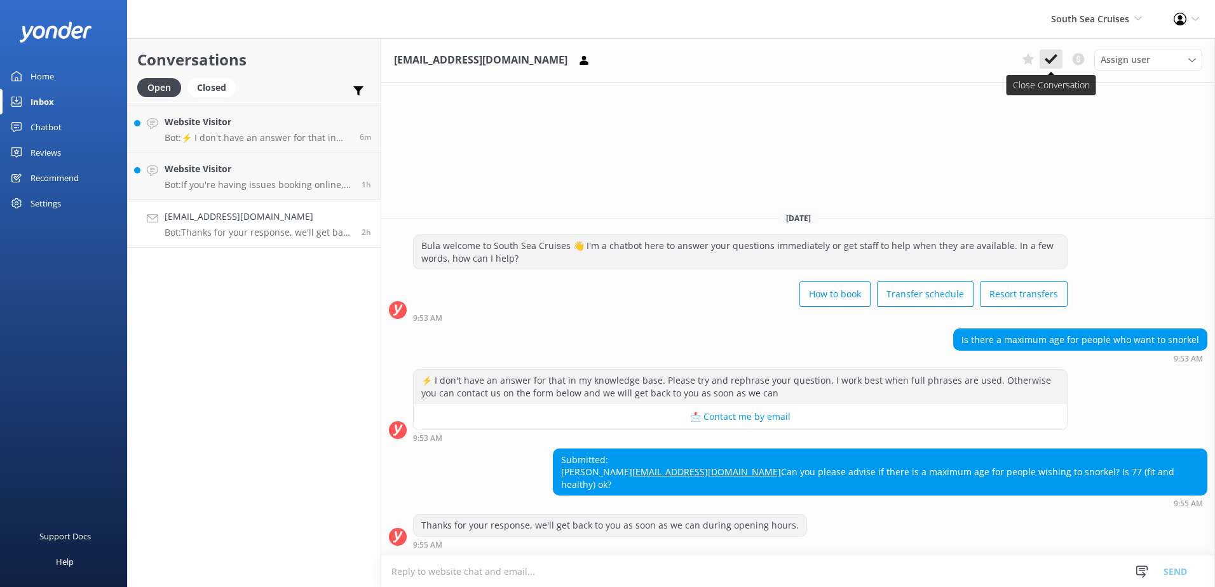
click at [1052, 57] on icon at bounding box center [1051, 59] width 13 height 13
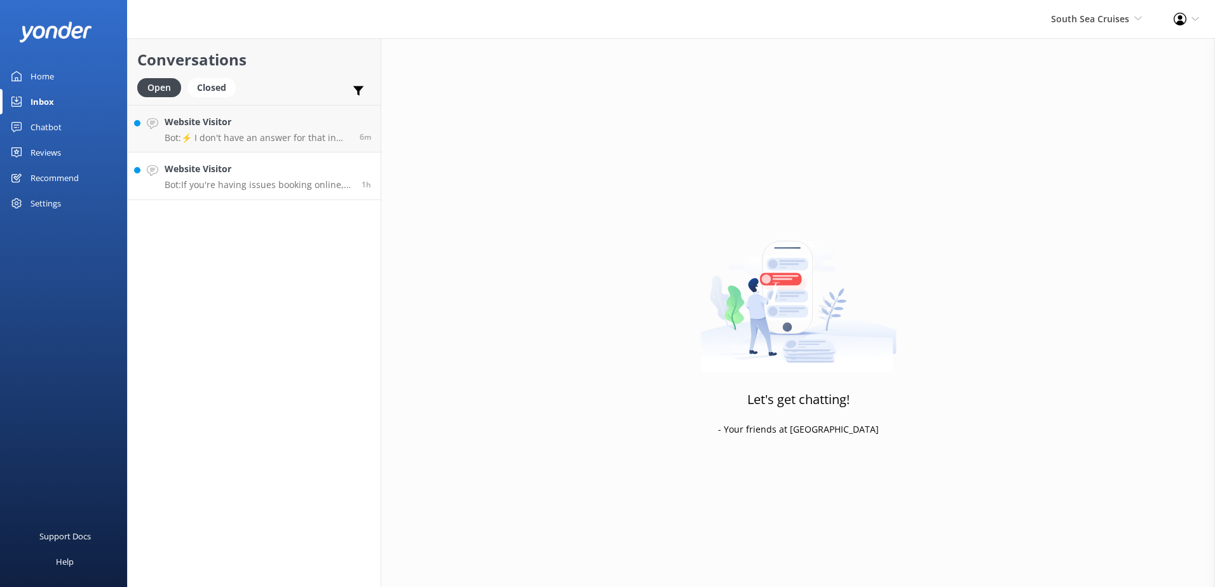
click at [309, 168] on h4 "Website Visitor" at bounding box center [258, 169] width 187 height 14
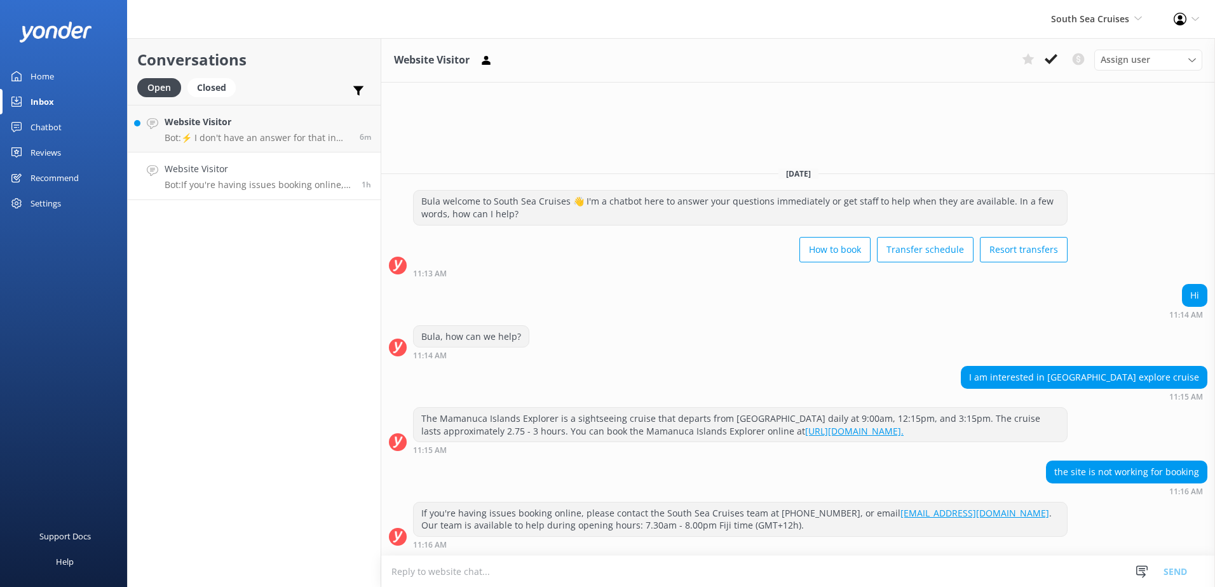
click at [1047, 59] on use at bounding box center [1051, 59] width 13 height 10
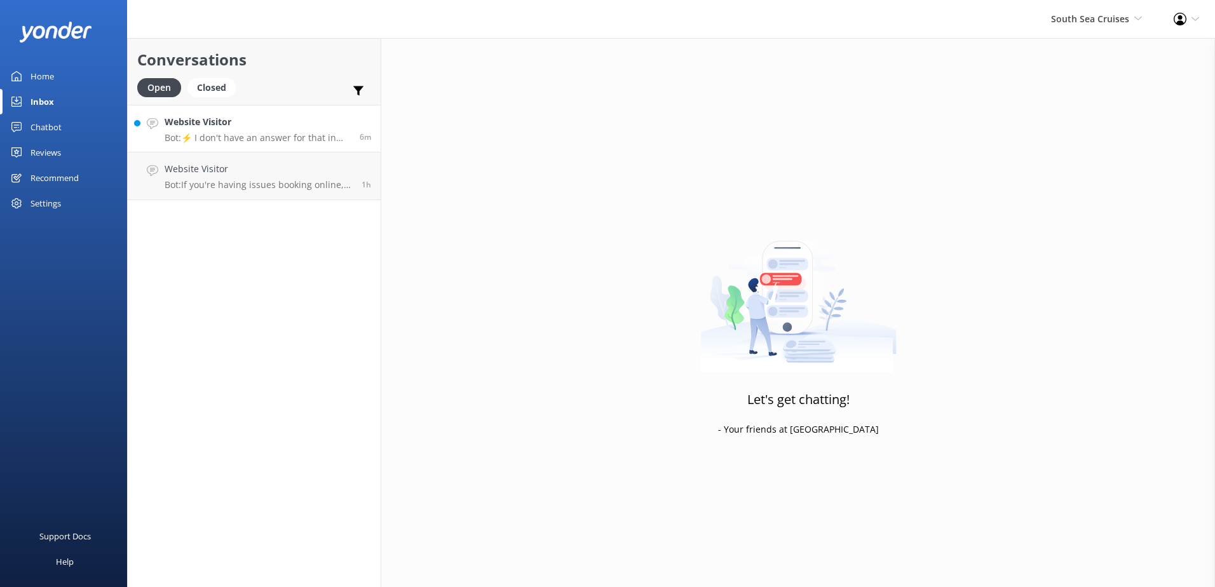
click at [350, 125] on div "6m" at bounding box center [360, 128] width 21 height 27
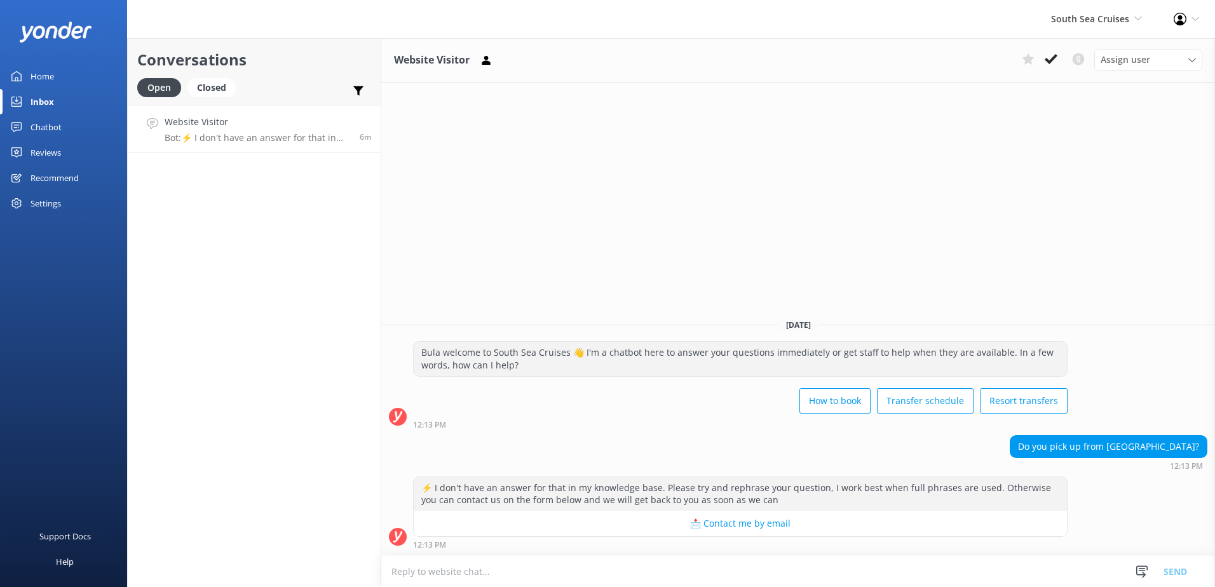
click at [552, 569] on textarea at bounding box center [798, 571] width 834 height 31
click at [669, 570] on textarea "Unfortunately, we do not provide coach transfers for guests booked a" at bounding box center [798, 571] width 834 height 32
click at [669, 569] on textarea "Unfortunately, we do not provide coach transfers for guests booked a" at bounding box center [798, 571] width 834 height 32
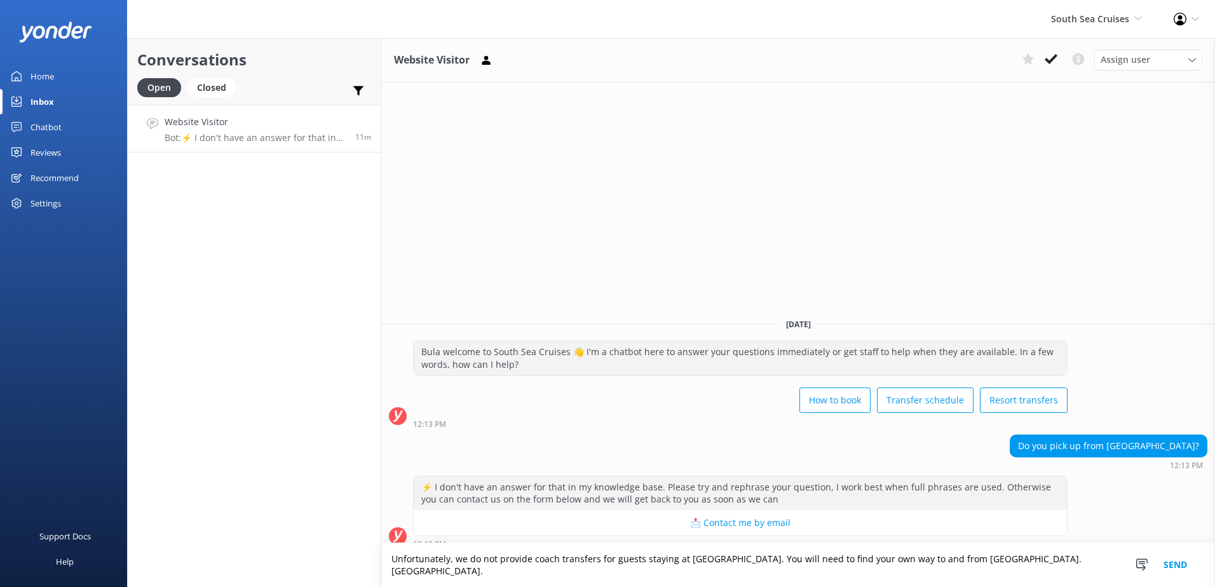
drag, startPoint x: 1087, startPoint y: 571, endPoint x: -3, endPoint y: 618, distance: 1090.9
click at [0, 587] on html "South Sea Cruises South Sea Sailing South Sea Cruises Malamala Beach Club Aweso…" at bounding box center [607, 293] width 1215 height 587
type textarea "Unfortunately, we do not provide coach transfers for guests staying at Tanoa Wa…"
click at [726, 554] on div "⚡ I don't have an answer for that in my knowledge base. Please try and rephrase…" at bounding box center [798, 515] width 834 height 79
click at [1172, 571] on button "Send" at bounding box center [1176, 565] width 48 height 44
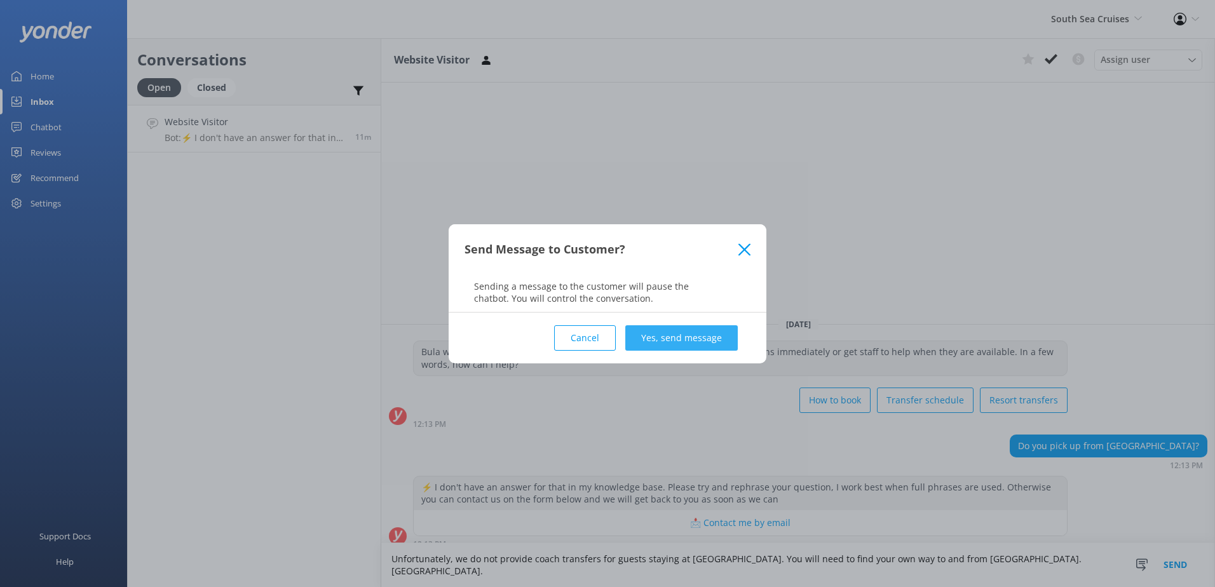
click at [717, 340] on button "Yes, send message" at bounding box center [681, 337] width 112 height 25
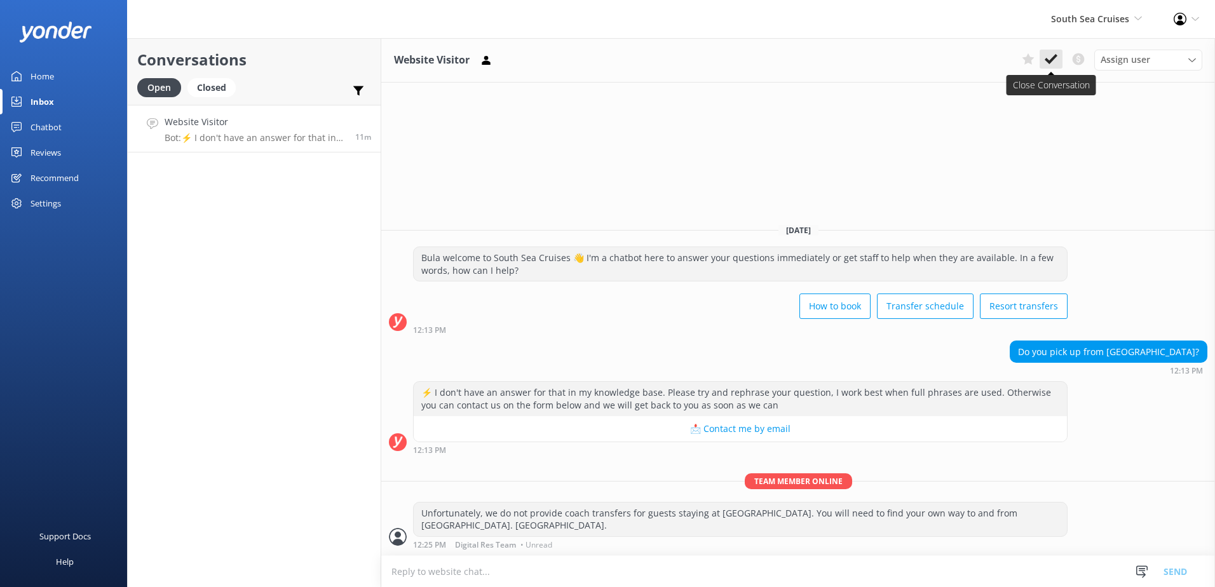
click at [1052, 59] on use at bounding box center [1051, 59] width 13 height 10
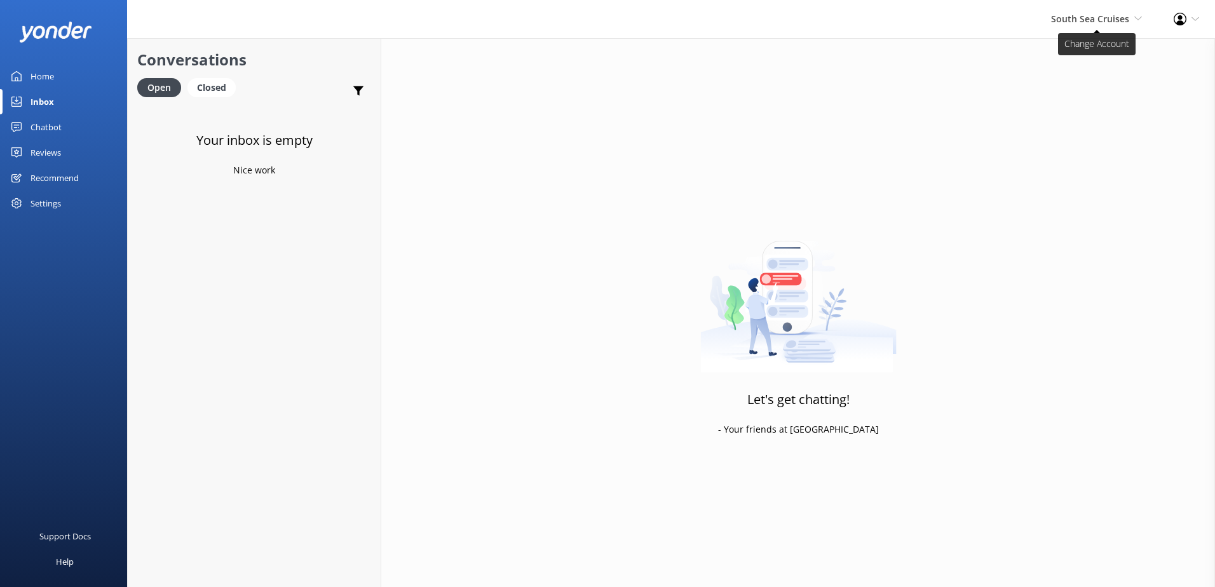
click at [1106, 19] on span "South Sea Cruises" at bounding box center [1090, 19] width 78 height 12
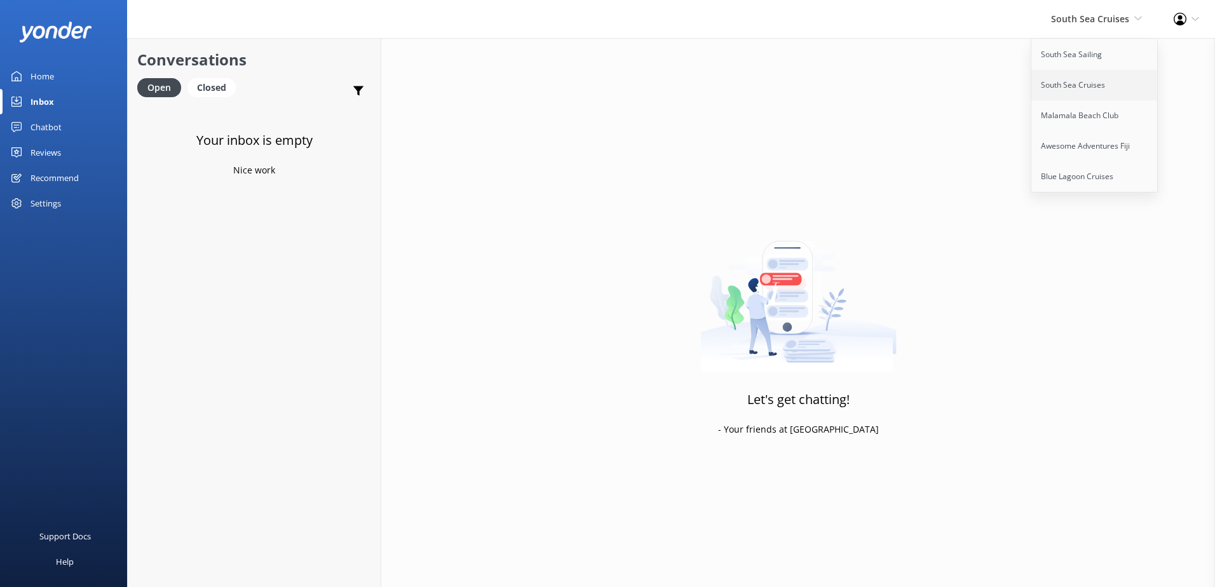
click at [1092, 92] on link "South Sea Cruises" at bounding box center [1094, 85] width 127 height 31
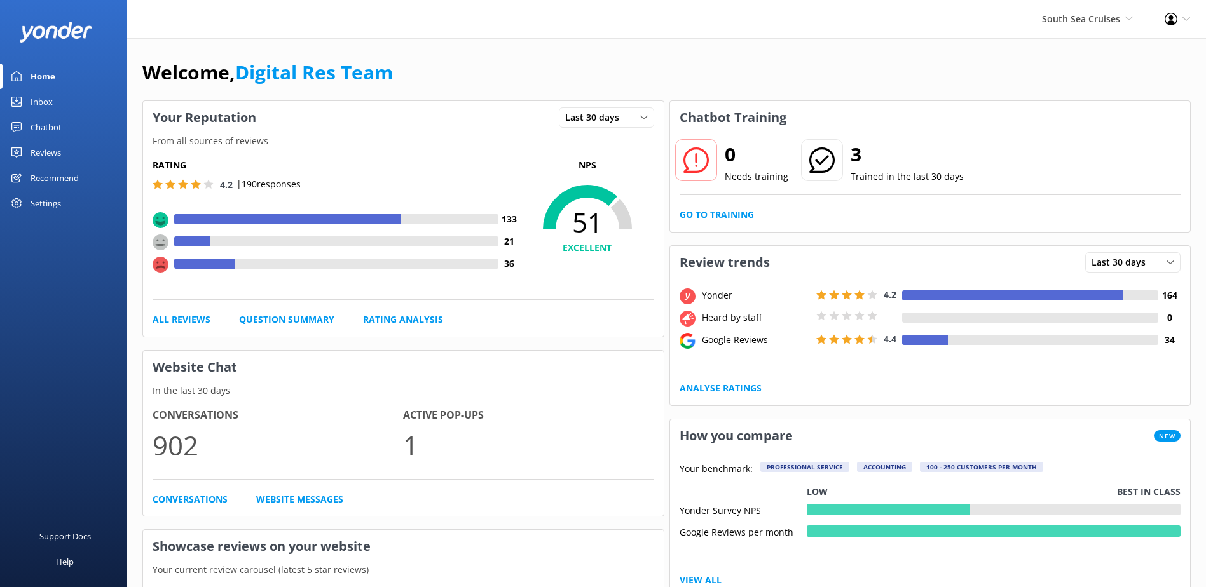
click at [722, 212] on link "Go to Training" at bounding box center [716, 215] width 74 height 14
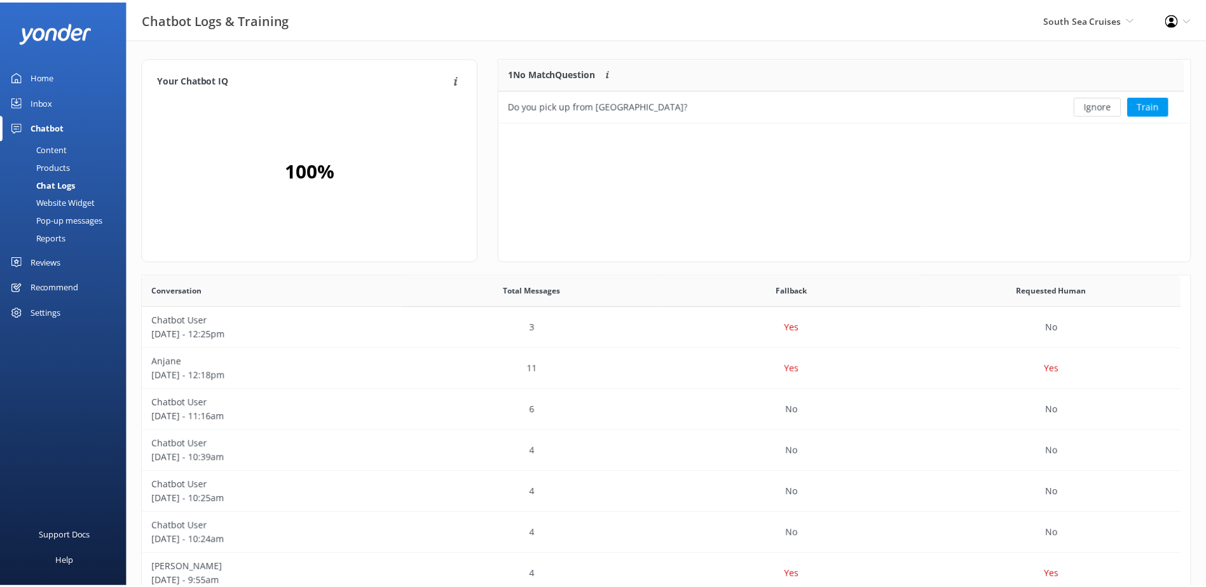
scroll to position [436, 1037]
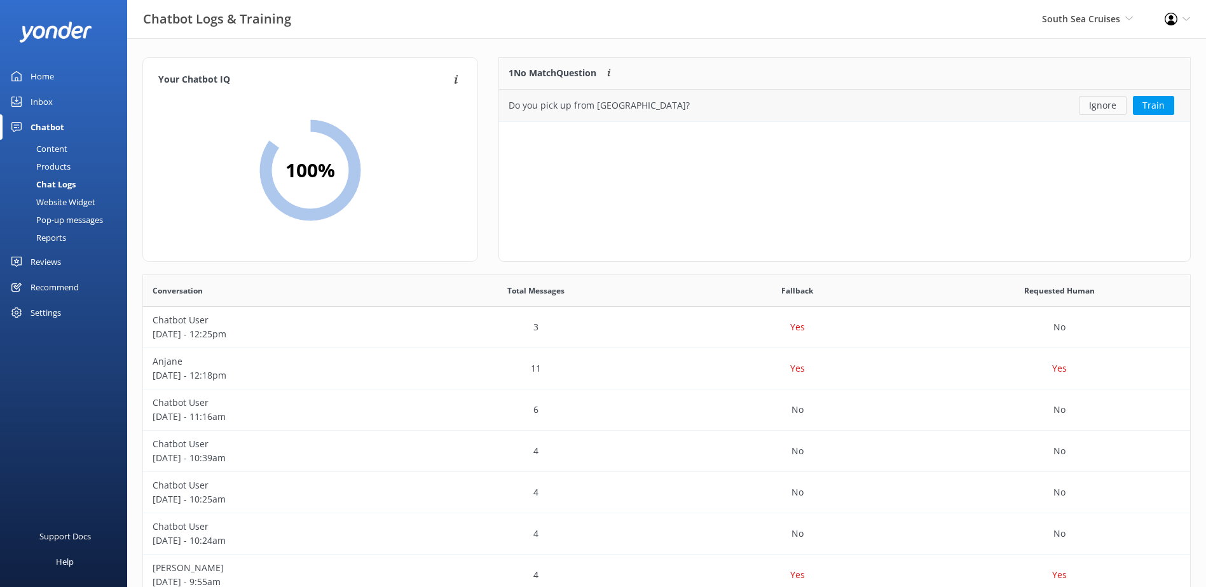
click at [1101, 106] on button "Ignore" at bounding box center [1102, 105] width 48 height 19
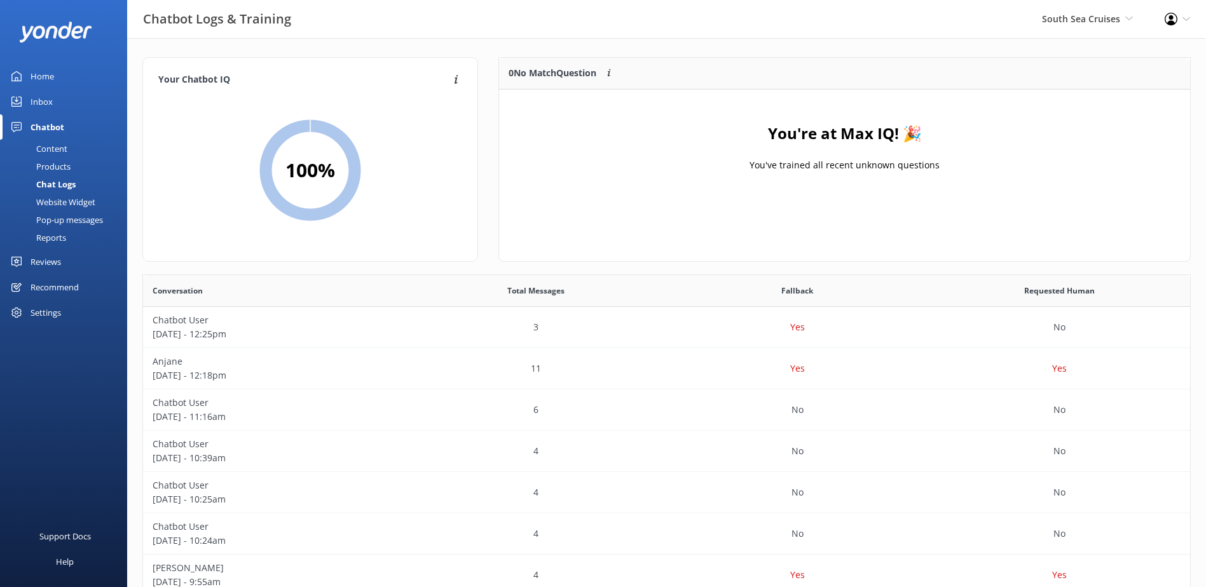
click at [56, 148] on div "Content" at bounding box center [38, 149] width 60 height 18
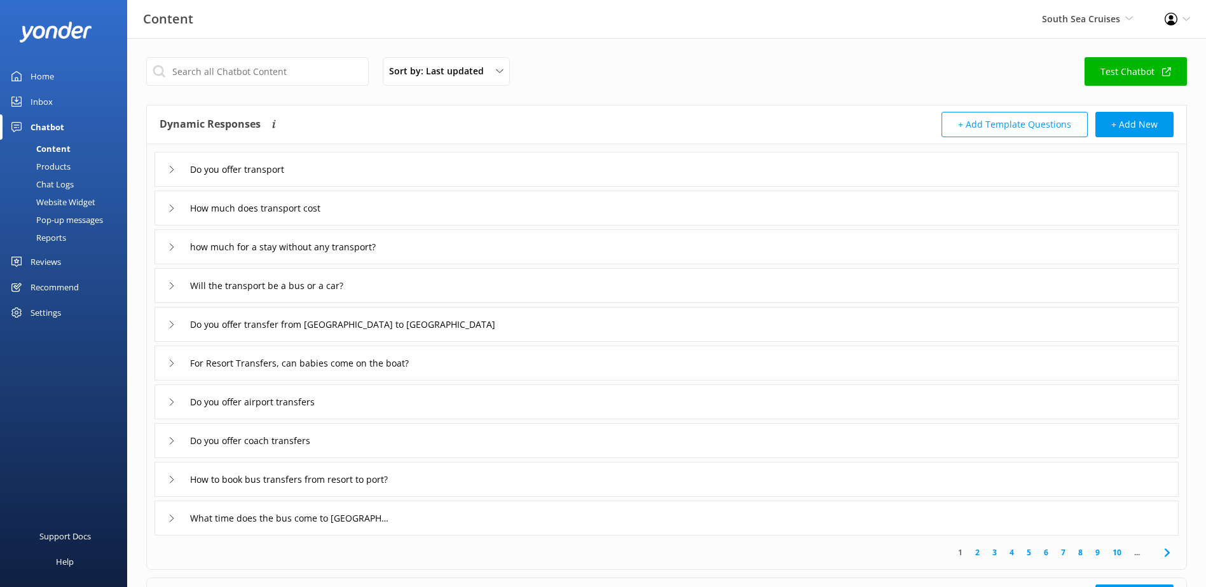
click at [62, 182] on div "Chat Logs" at bounding box center [41, 184] width 66 height 18
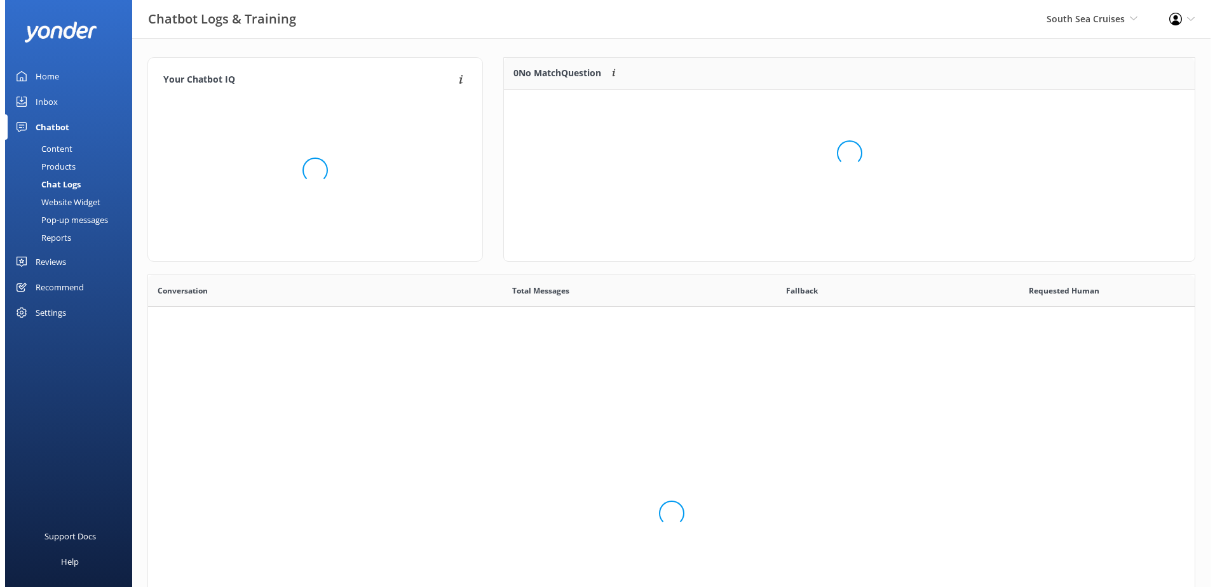
scroll to position [436, 1037]
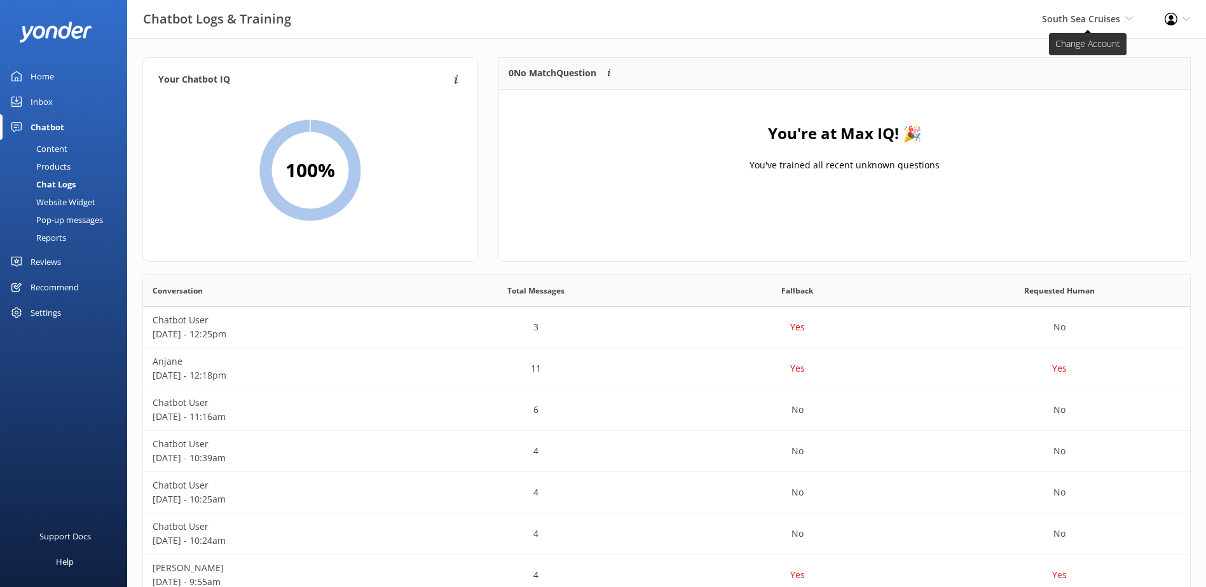
click at [1099, 23] on span "South Sea Cruises" at bounding box center [1081, 19] width 78 height 12
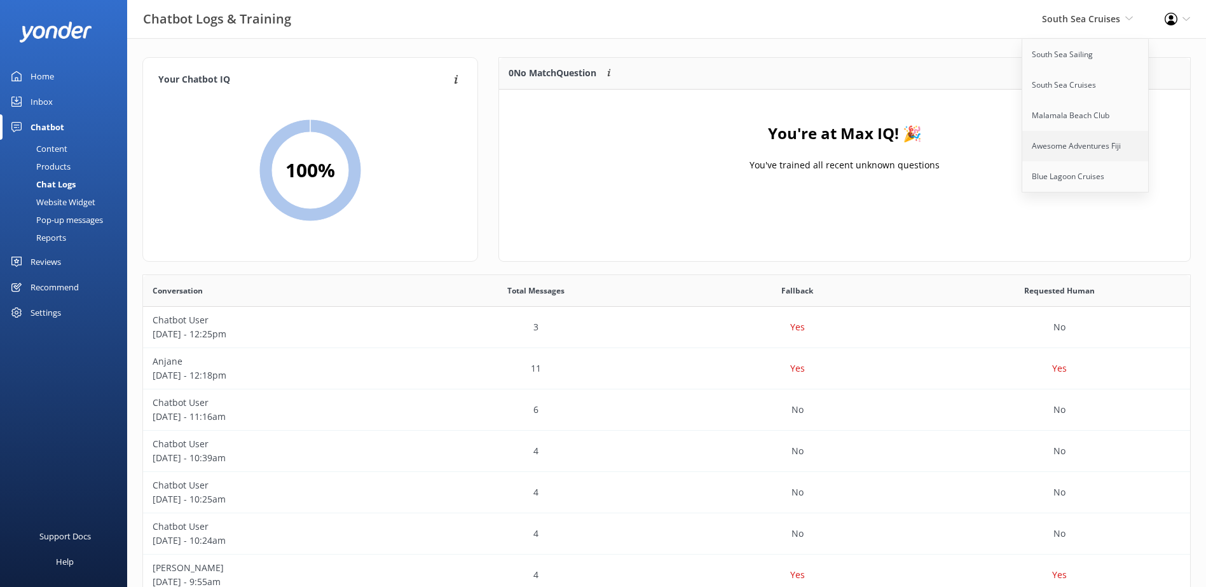
click at [1084, 142] on link "Awesome Adventures Fiji" at bounding box center [1085, 146] width 127 height 31
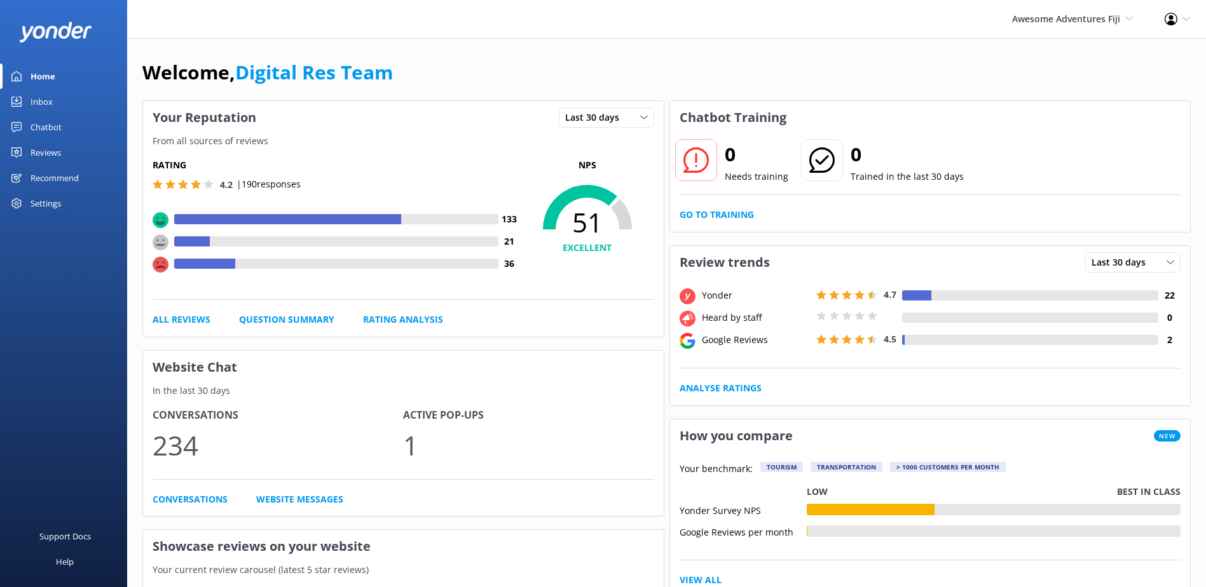
click at [48, 122] on div "Chatbot" at bounding box center [46, 126] width 31 height 25
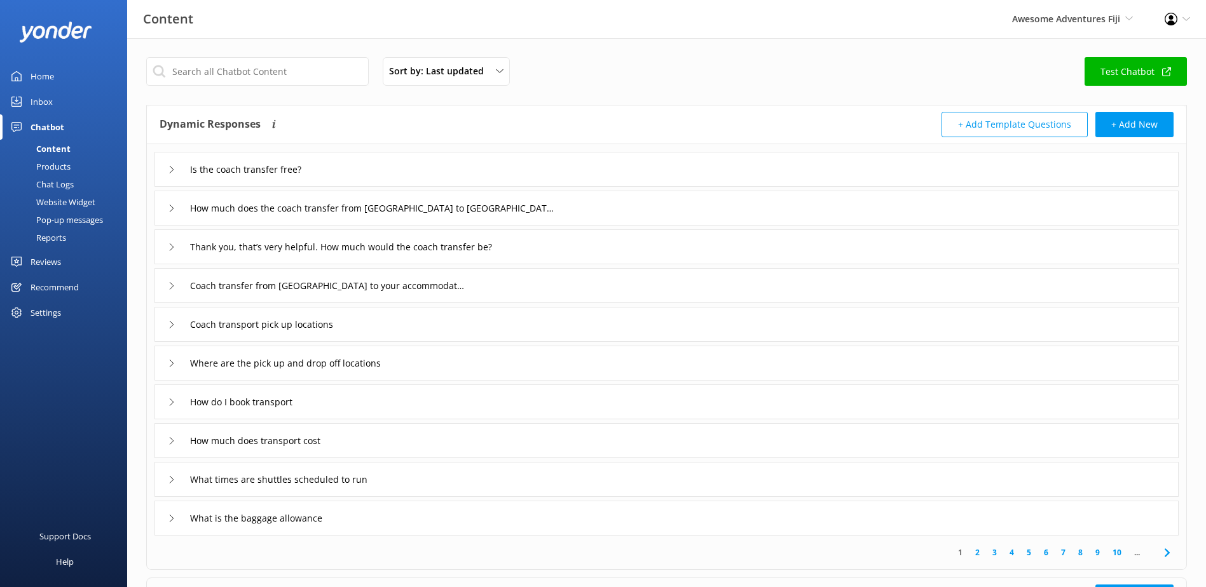
click at [54, 99] on link "Inbox" at bounding box center [63, 101] width 127 height 25
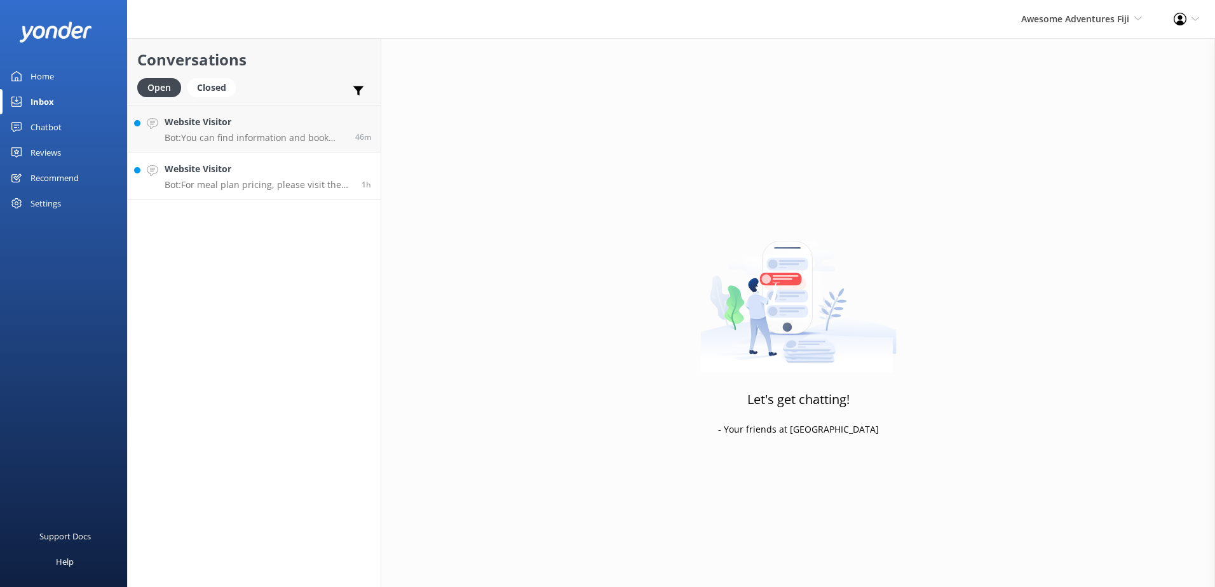
click at [300, 155] on link "Website Visitor Bot: For meal plan pricing, please visit the FIJI ISLAND ACCOMM…" at bounding box center [254, 177] width 253 height 48
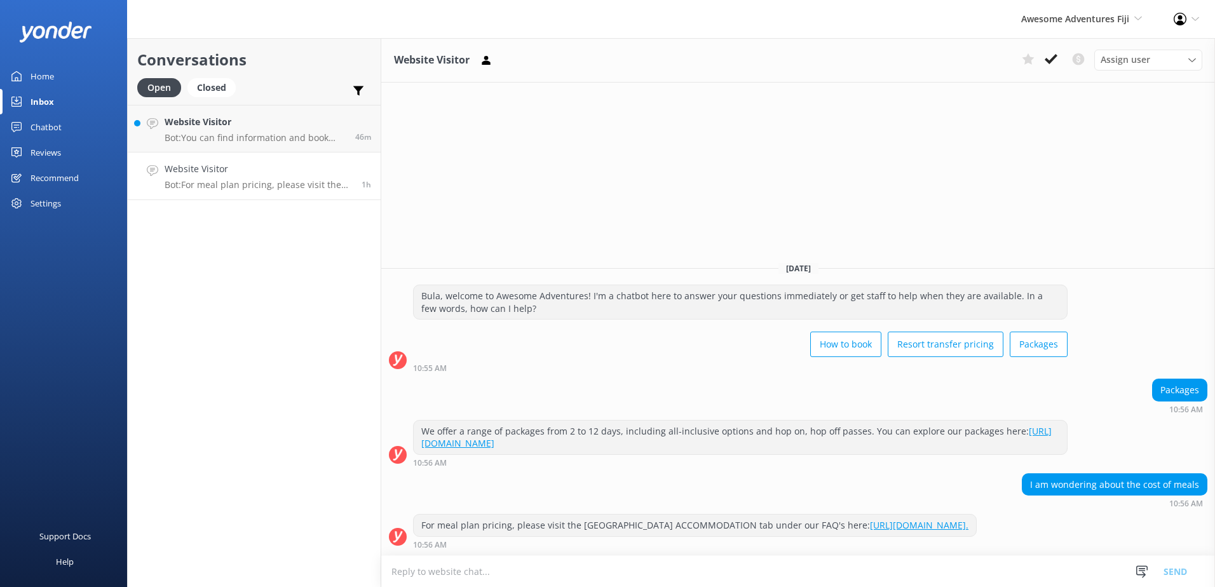
click at [440, 571] on textarea at bounding box center [798, 571] width 834 height 31
type textarea "M"
type textarea "Meals are payable directly at the resort(s) you will be heading to."
click at [1180, 569] on button "Send" at bounding box center [1176, 571] width 48 height 32
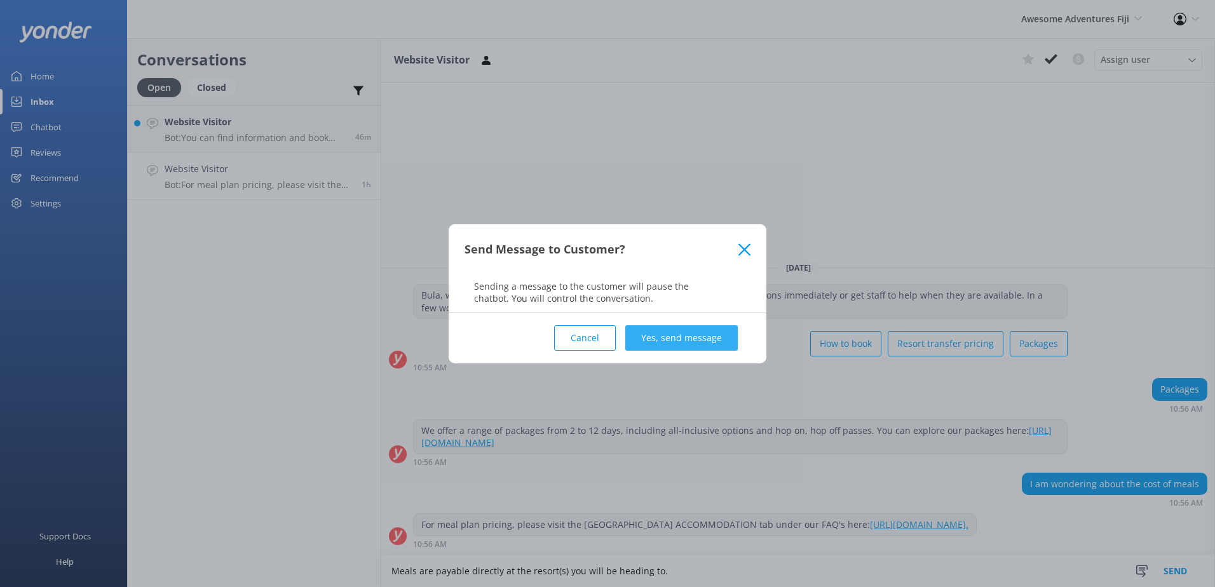
click at [710, 323] on div "Cancel Yes, send message" at bounding box center [608, 338] width 286 height 51
click at [708, 329] on button "Yes, send message" at bounding box center [681, 337] width 112 height 25
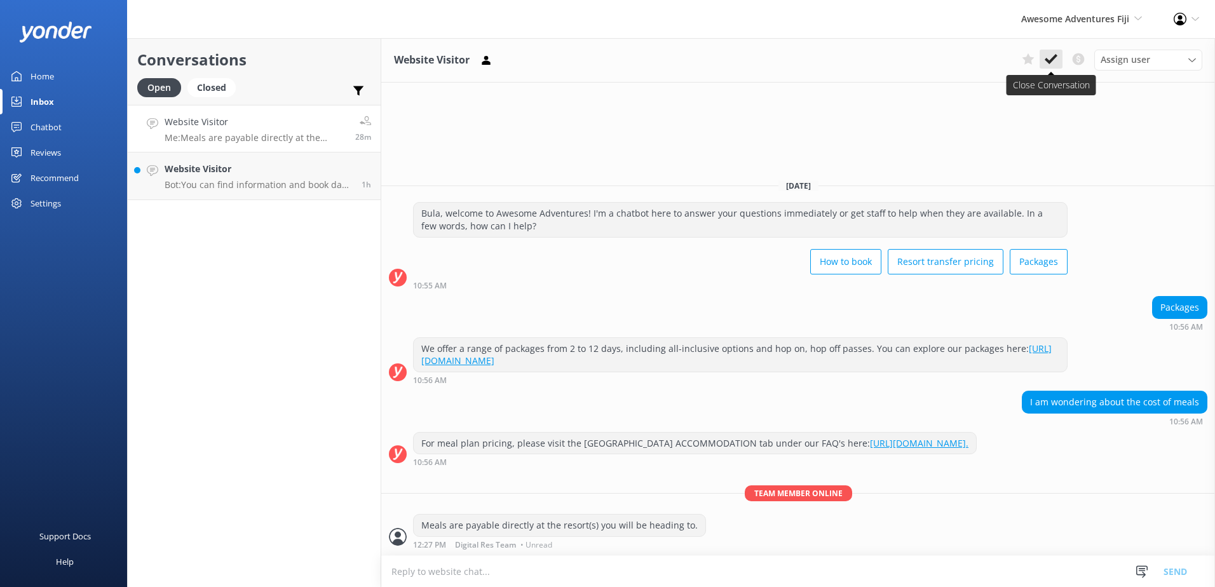
click at [1052, 58] on use at bounding box center [1051, 59] width 13 height 10
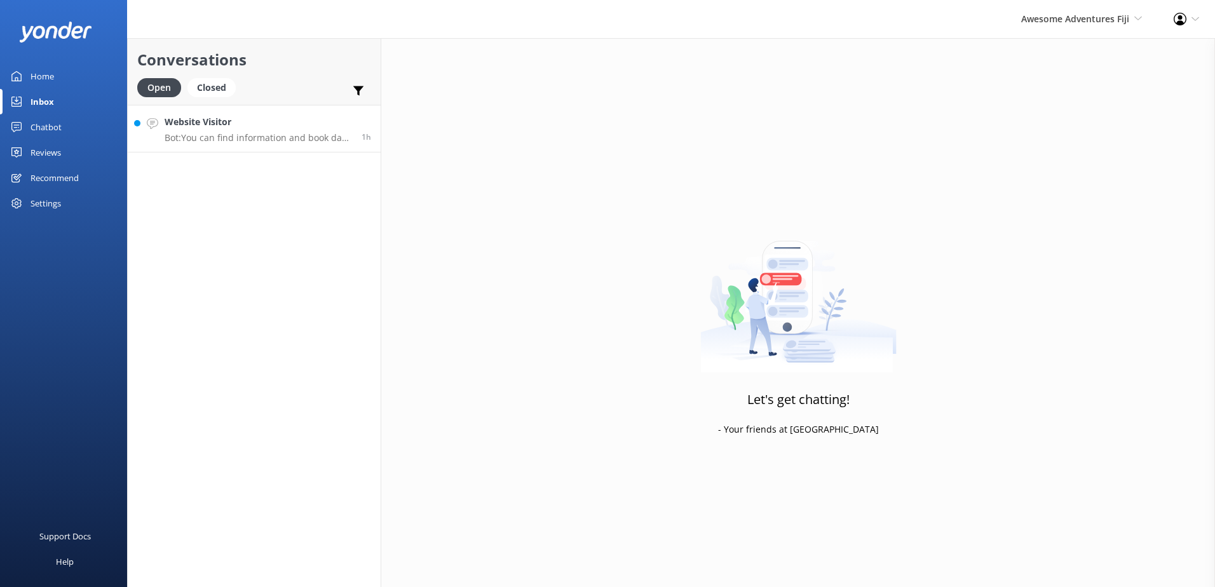
drag, startPoint x: 384, startPoint y: 114, endPoint x: 299, endPoint y: 116, distance: 85.2
click at [299, 116] on h4 "Website Visitor" at bounding box center [258, 122] width 187 height 14
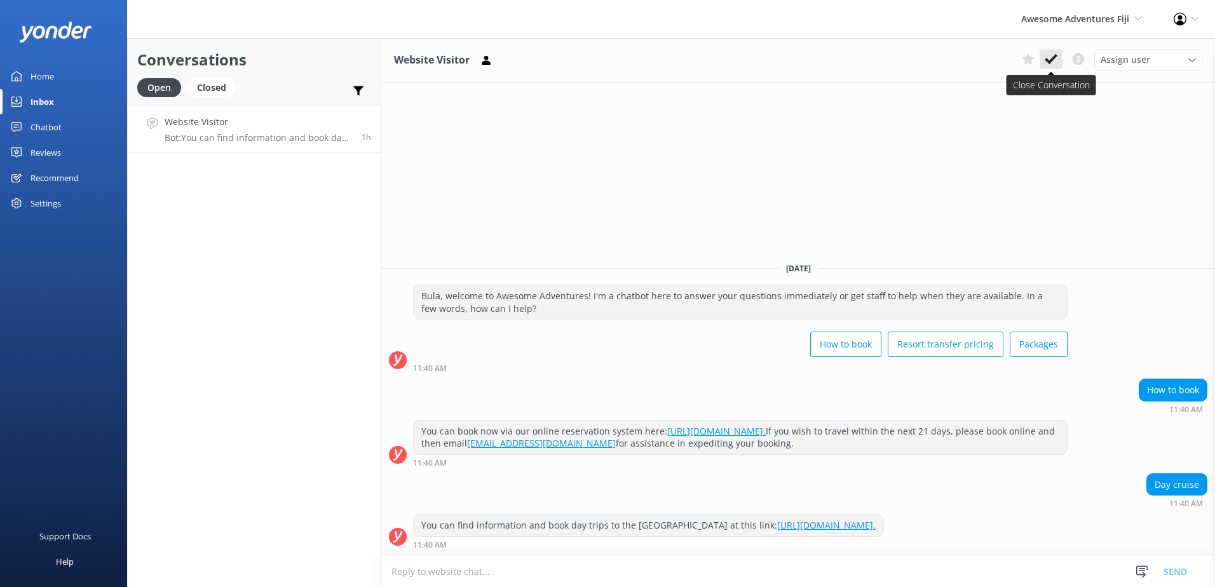
click at [1052, 54] on icon at bounding box center [1051, 59] width 13 height 13
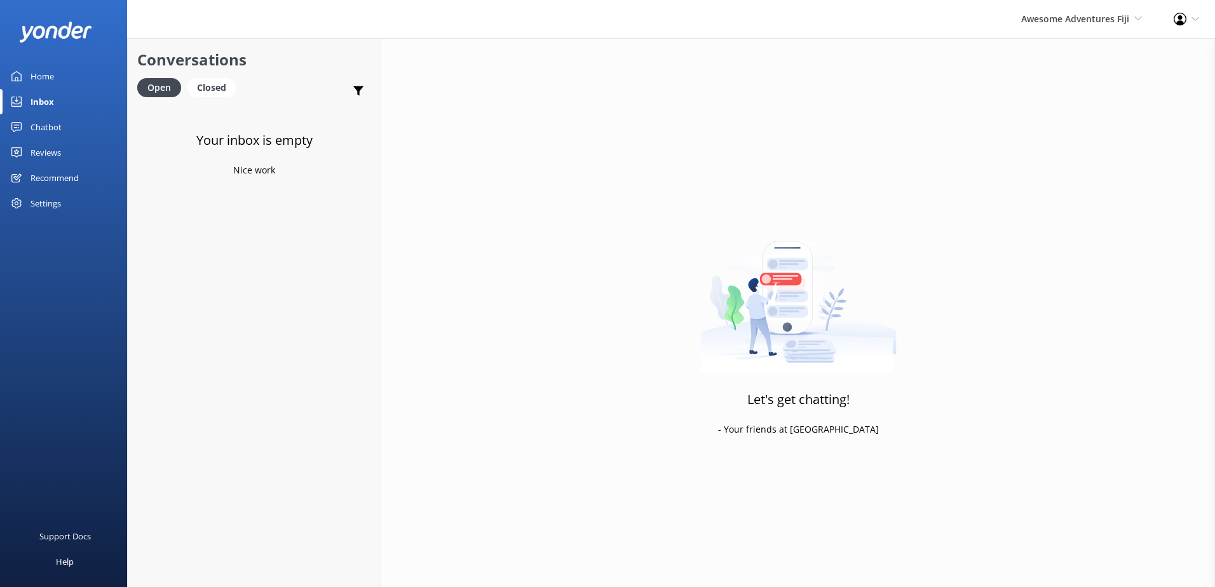
click at [50, 120] on div "Chatbot" at bounding box center [46, 126] width 31 height 25
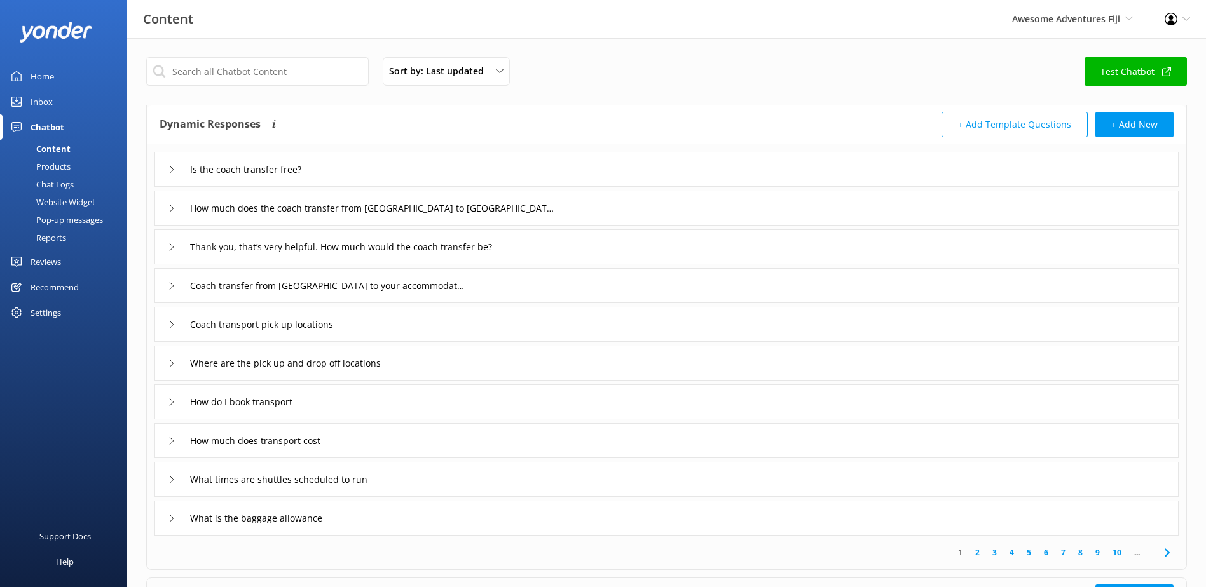
click at [69, 180] on div "Chat Logs" at bounding box center [41, 184] width 66 height 18
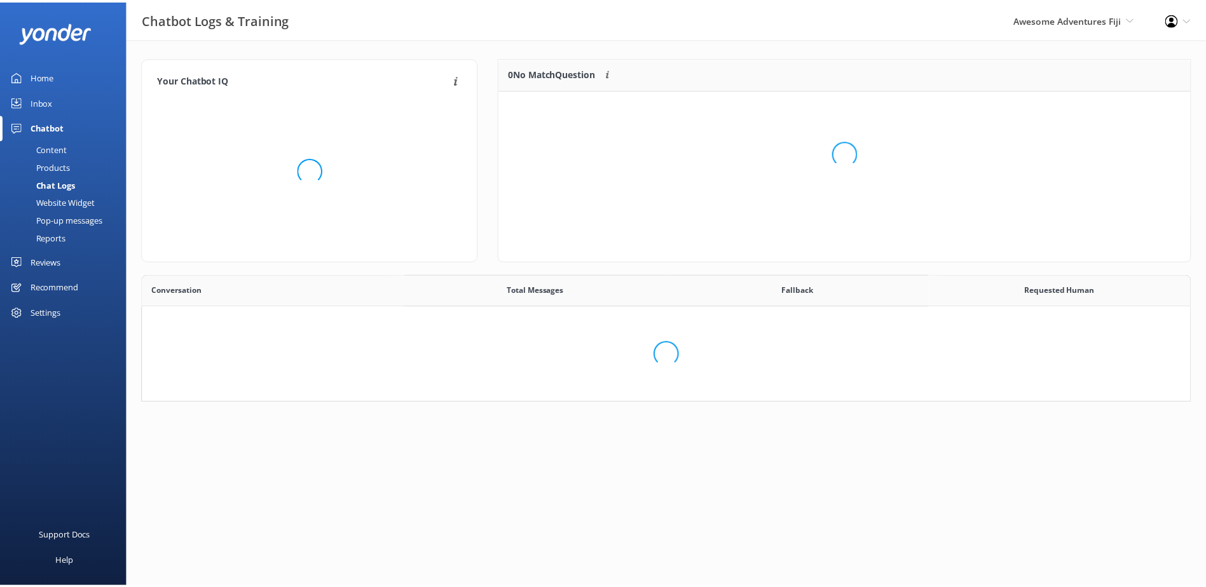
scroll to position [149, 681]
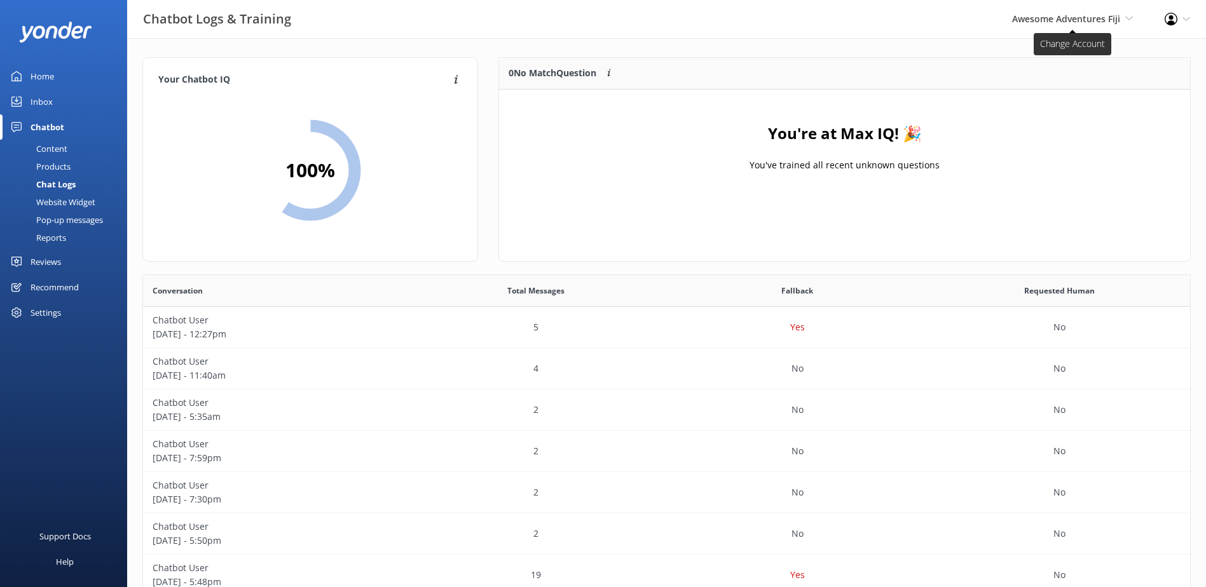
click at [1093, 21] on span "Awesome Adventures Fiji" at bounding box center [1066, 19] width 108 height 12
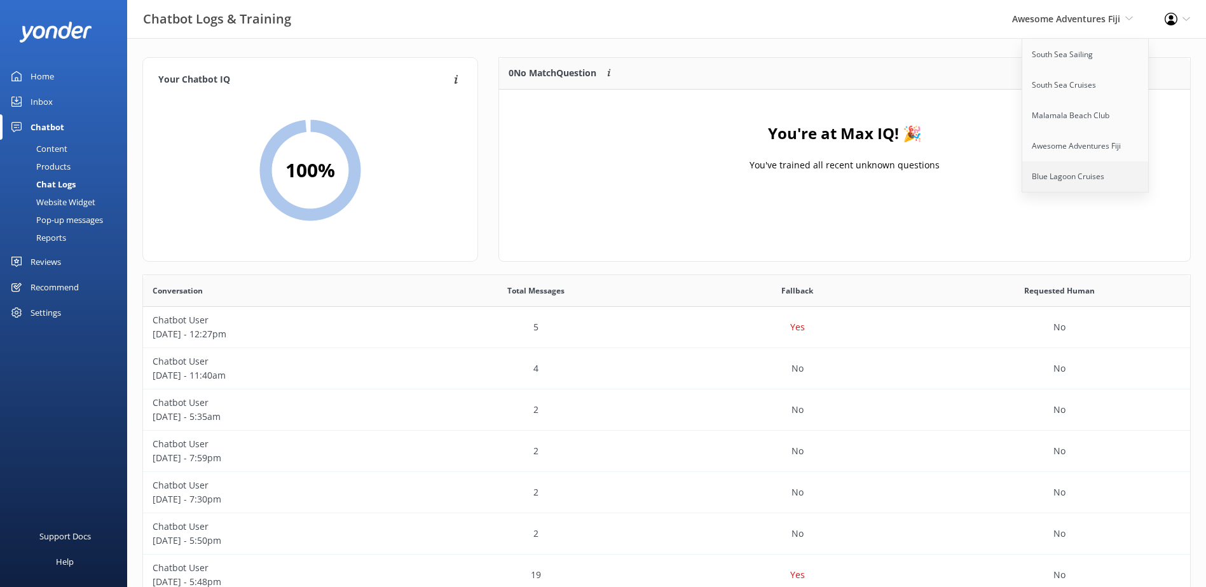
click at [1080, 172] on link "Blue Lagoon Cruises" at bounding box center [1085, 176] width 127 height 31
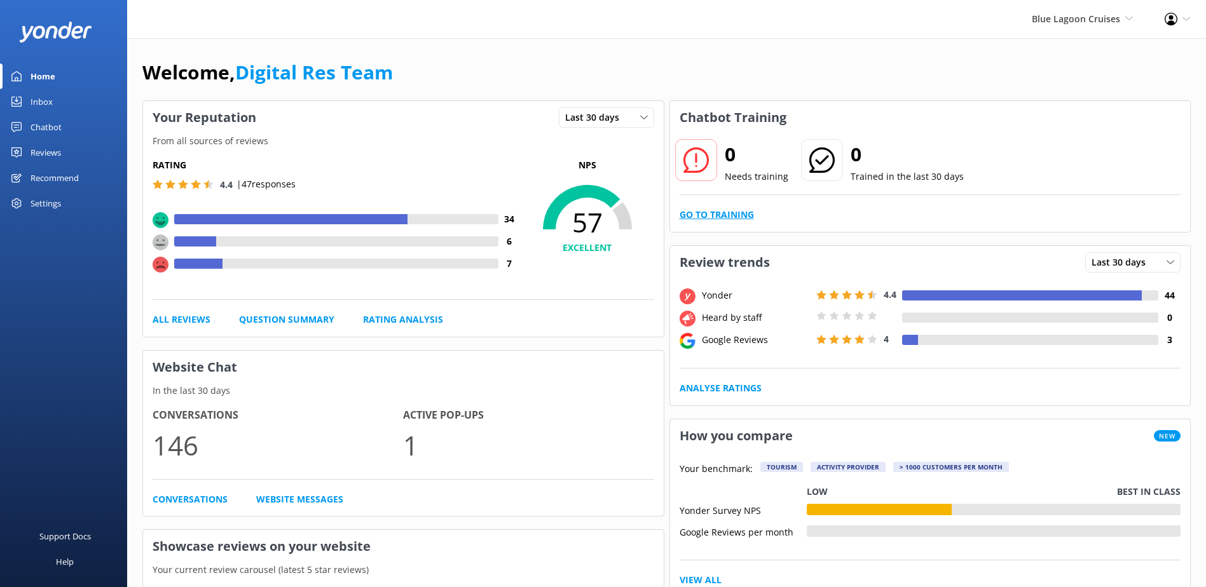
click at [716, 214] on link "Go to Training" at bounding box center [716, 215] width 74 height 14
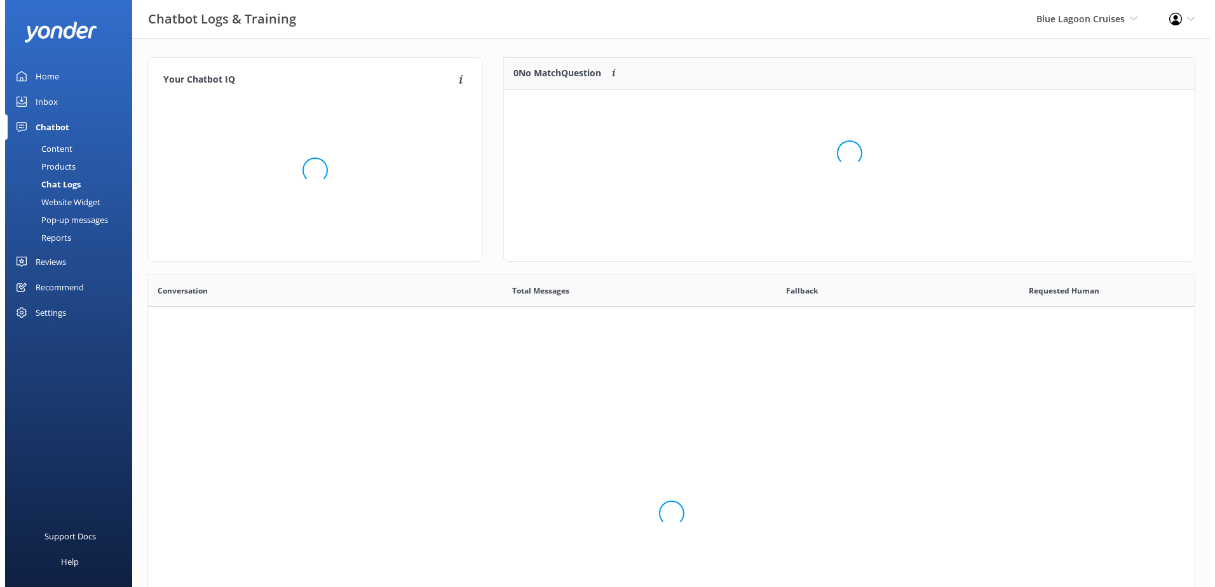
scroll to position [436, 1037]
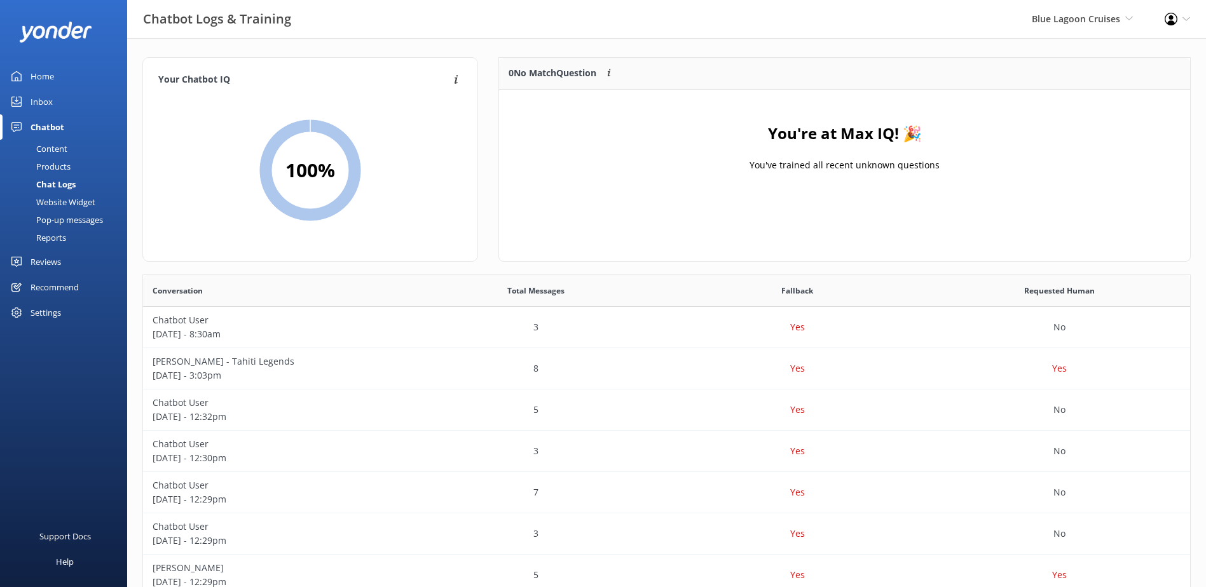
click at [43, 99] on div "Inbox" at bounding box center [42, 101] width 22 height 25
